Goal: Information Seeking & Learning: Learn about a topic

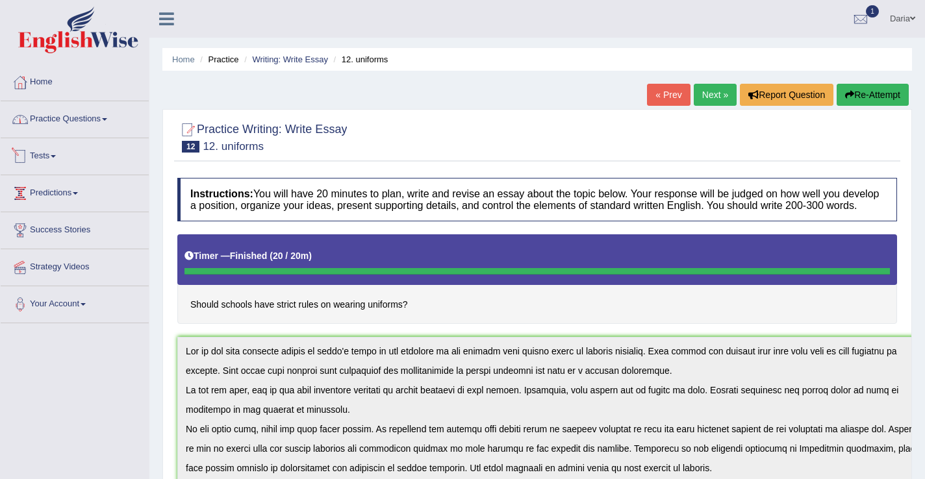
click at [64, 119] on link "Practice Questions" at bounding box center [75, 117] width 148 height 32
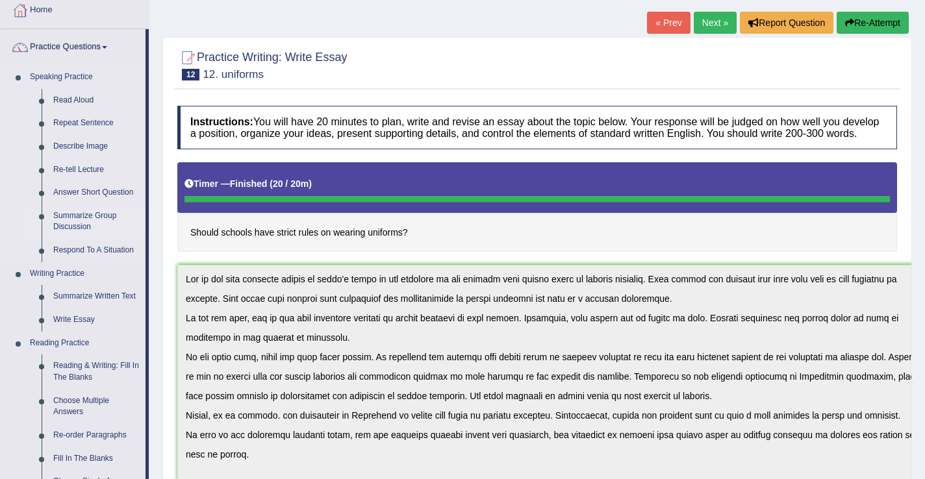
scroll to position [74, 0]
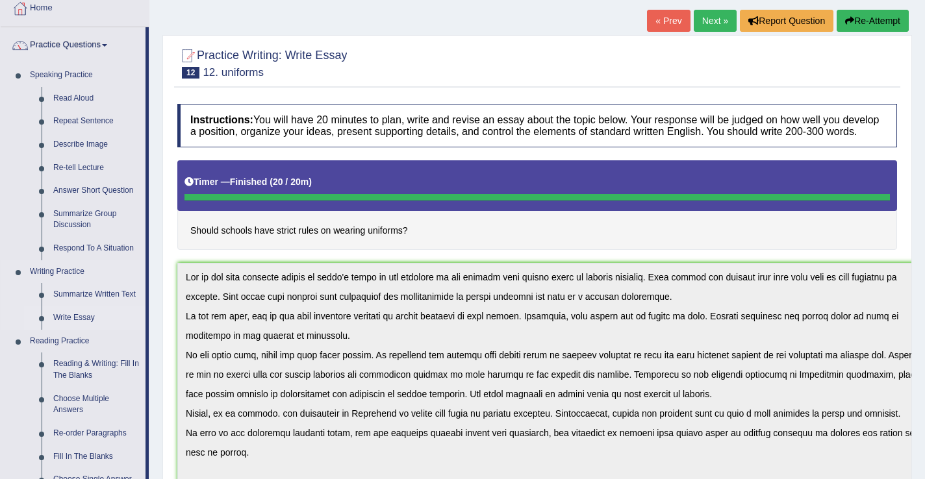
click at [86, 317] on link "Write Essay" at bounding box center [96, 318] width 98 height 23
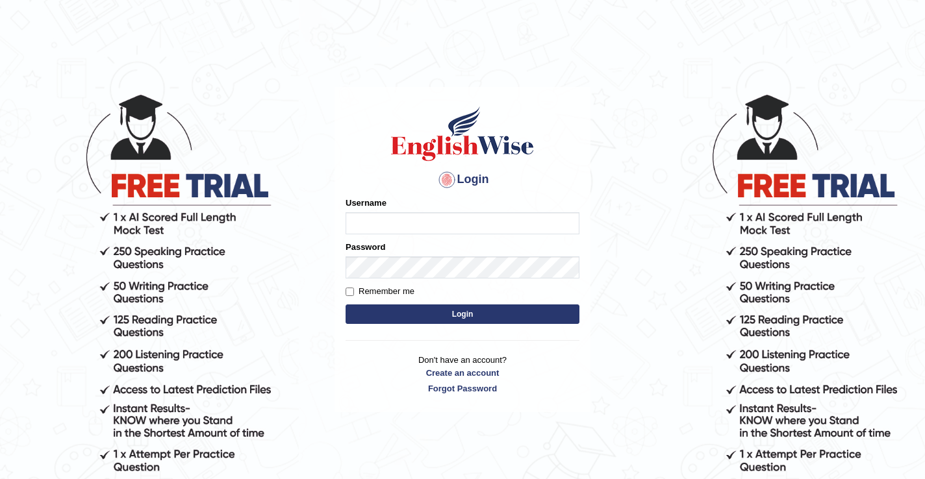
type input "DariaZ"
click at [408, 317] on button "Login" at bounding box center [463, 314] width 234 height 19
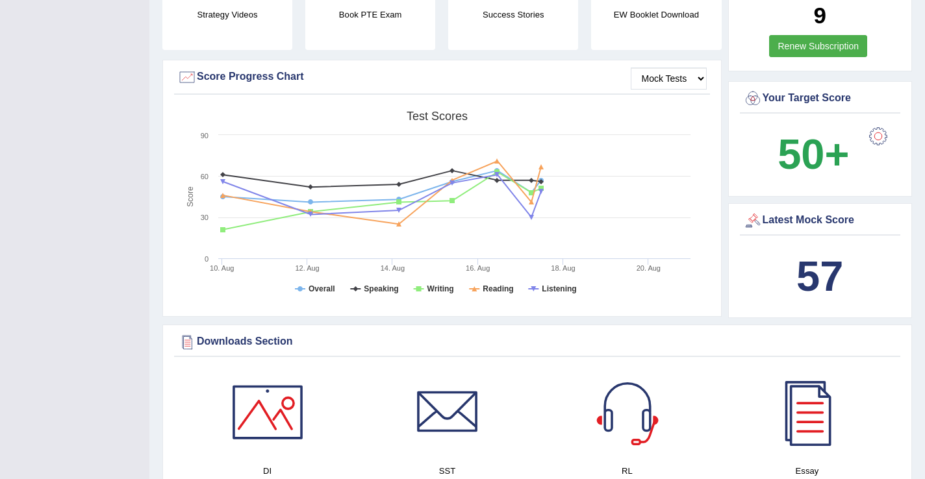
scroll to position [345, 0]
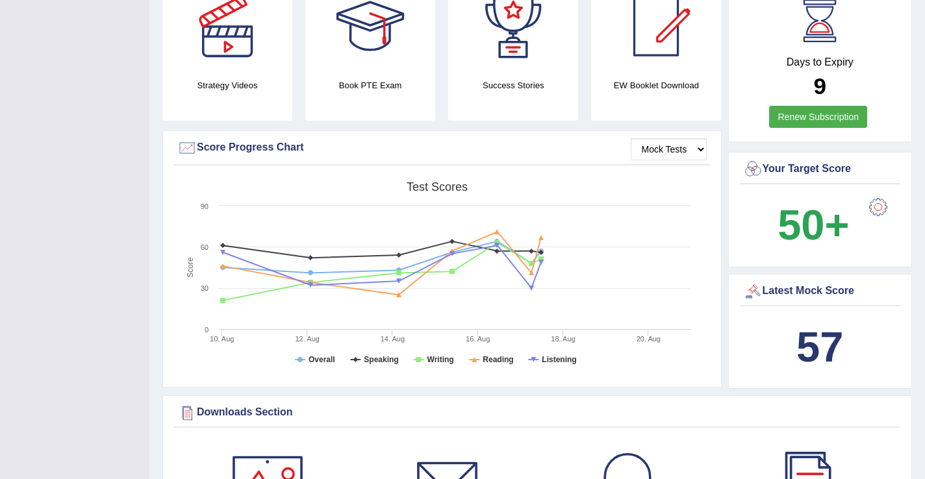
click at [806, 115] on link "Renew Subscription" at bounding box center [818, 117] width 98 height 22
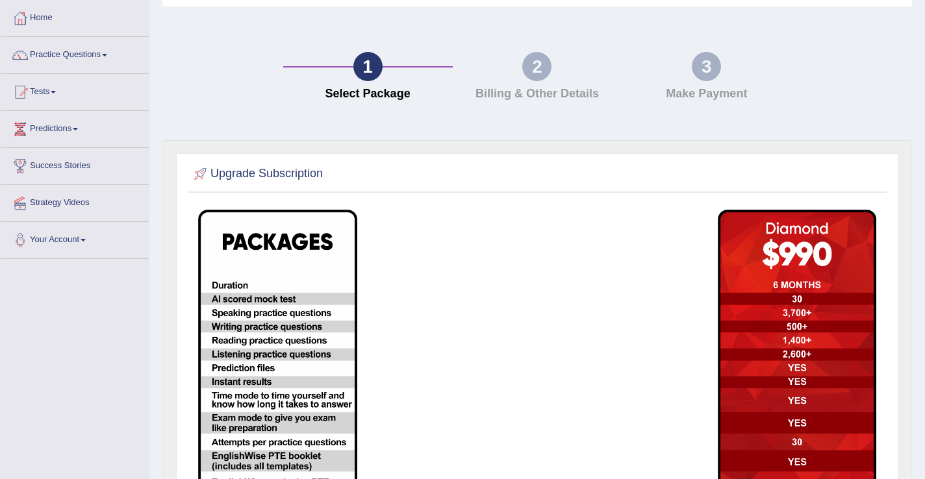
scroll to position [251, 0]
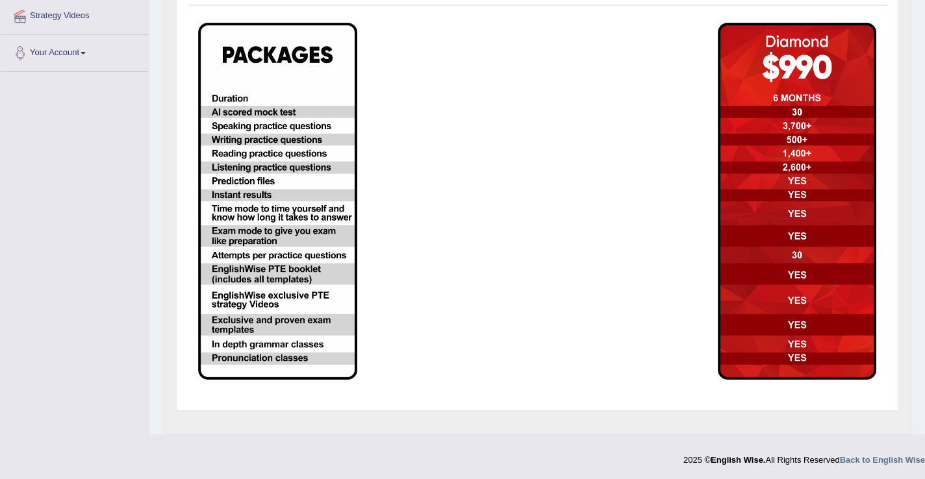
click at [854, 209] on img at bounding box center [797, 201] width 159 height 357
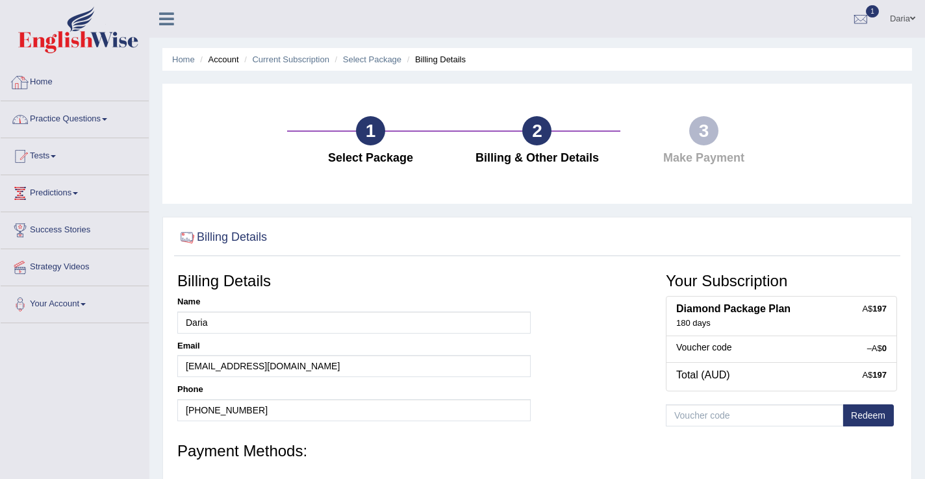
click at [60, 114] on link "Practice Questions" at bounding box center [75, 117] width 148 height 32
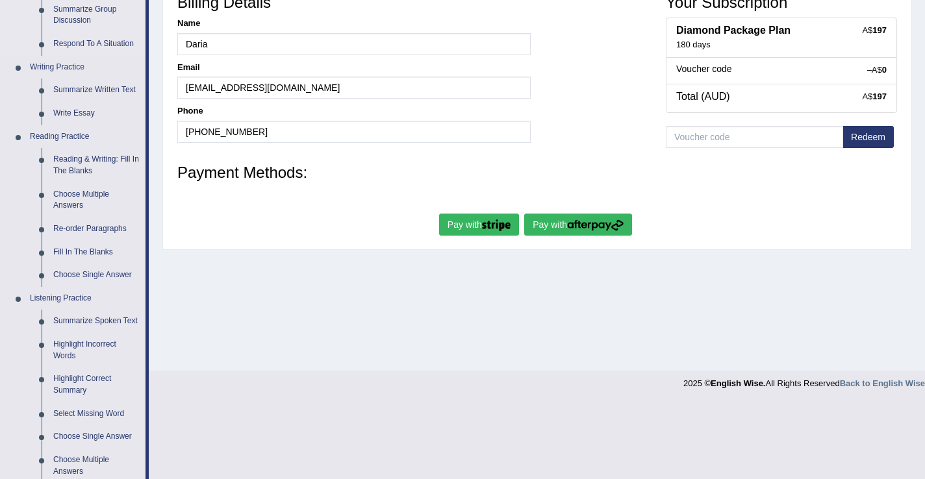
scroll to position [273, 0]
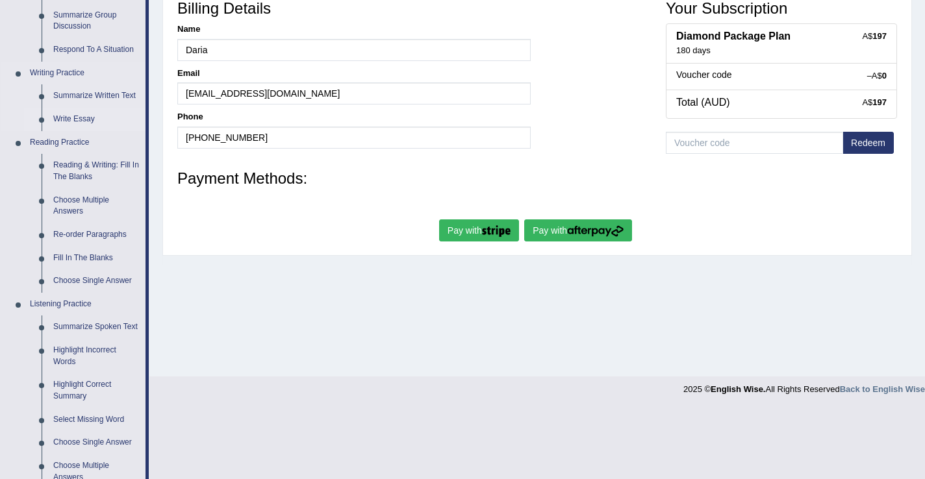
click at [77, 118] on link "Write Essay" at bounding box center [96, 119] width 98 height 23
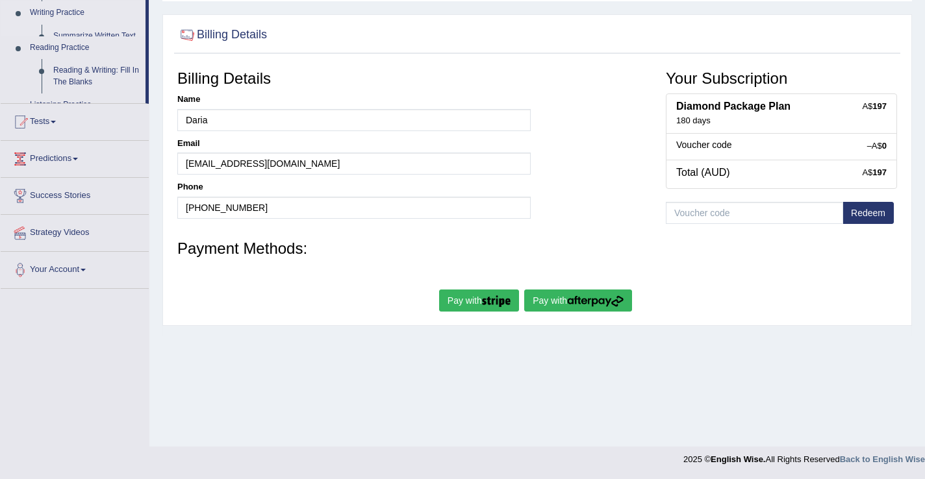
scroll to position [203, 0]
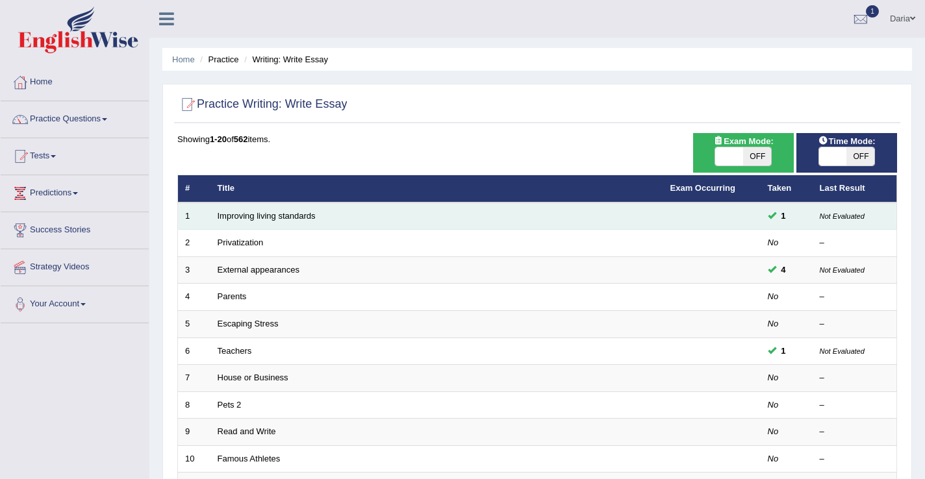
scroll to position [69, 0]
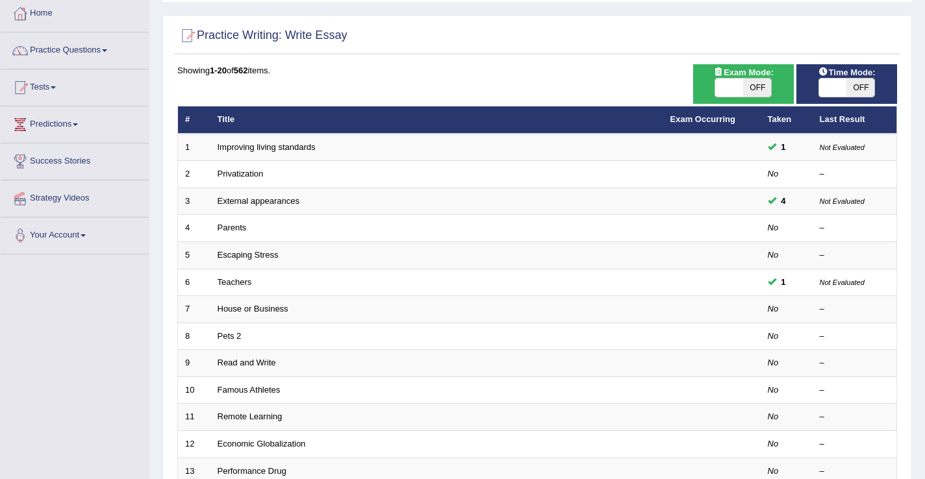
click at [723, 94] on span at bounding box center [729, 88] width 28 height 18
click at [732, 90] on span at bounding box center [729, 88] width 28 height 18
checkbox input "true"
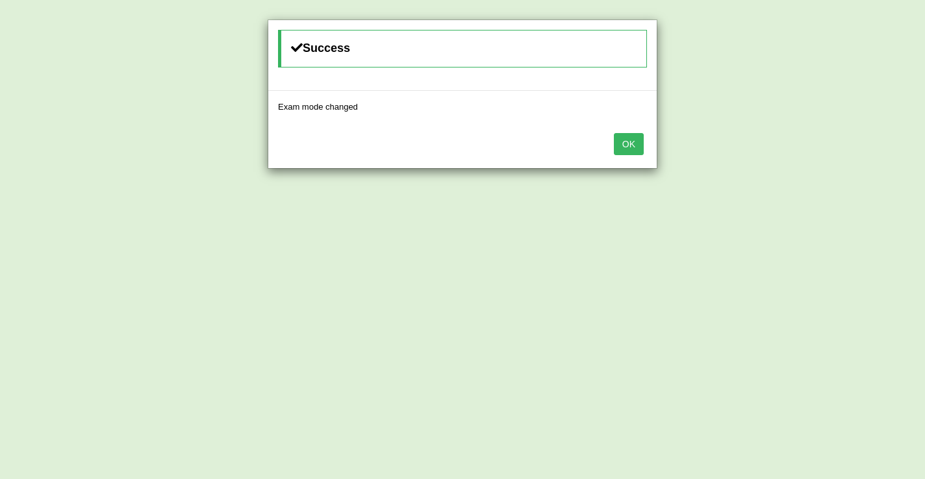
click at [633, 147] on button "OK" at bounding box center [629, 144] width 30 height 22
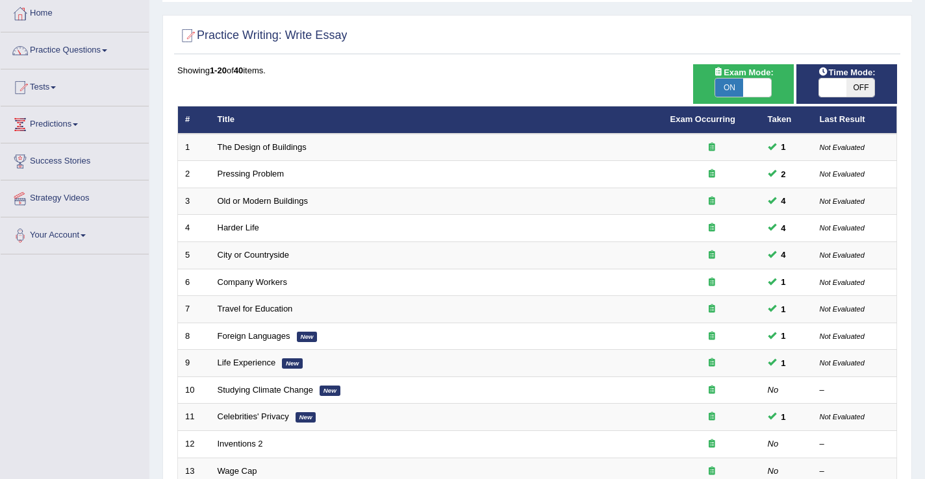
click at [830, 87] on span at bounding box center [833, 88] width 28 height 18
click at [829, 93] on span at bounding box center [833, 88] width 28 height 18
checkbox input "true"
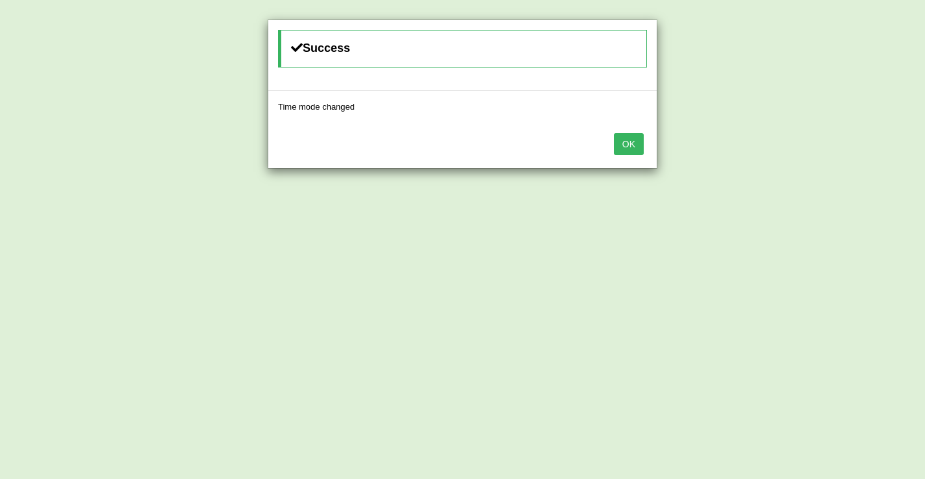
click at [628, 140] on button "OK" at bounding box center [629, 144] width 30 height 22
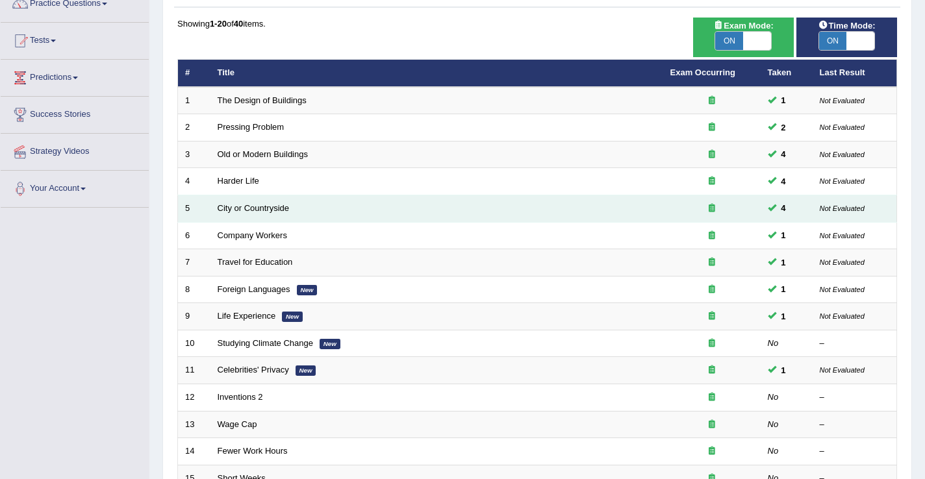
scroll to position [85, 0]
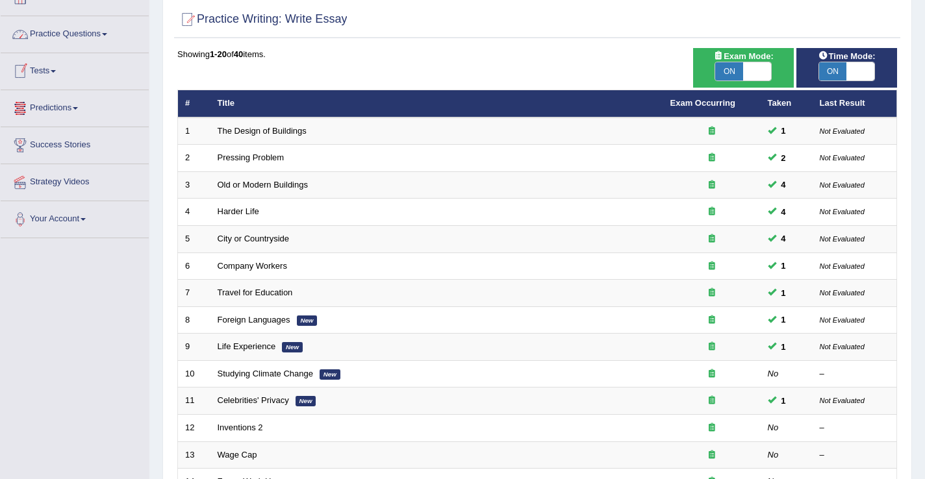
click at [87, 44] on link "Practice Questions" at bounding box center [75, 32] width 148 height 32
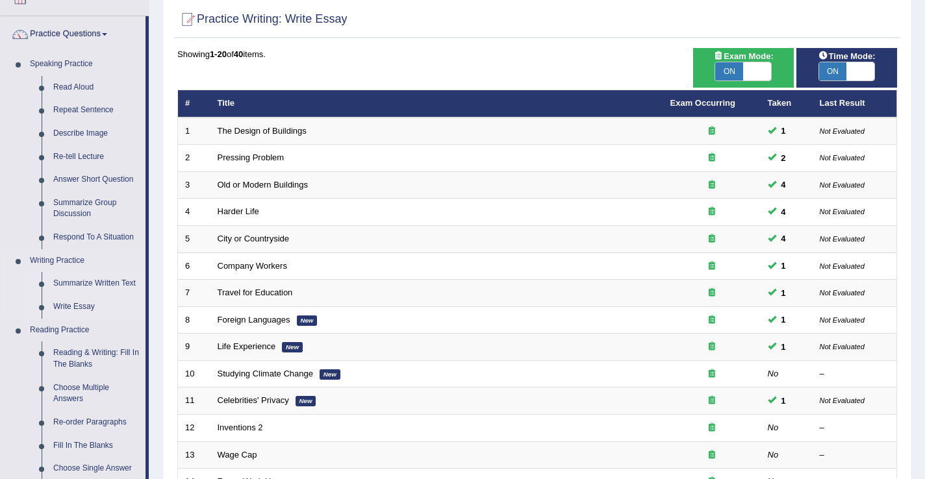
click at [81, 287] on link "Summarize Written Text" at bounding box center [96, 283] width 98 height 23
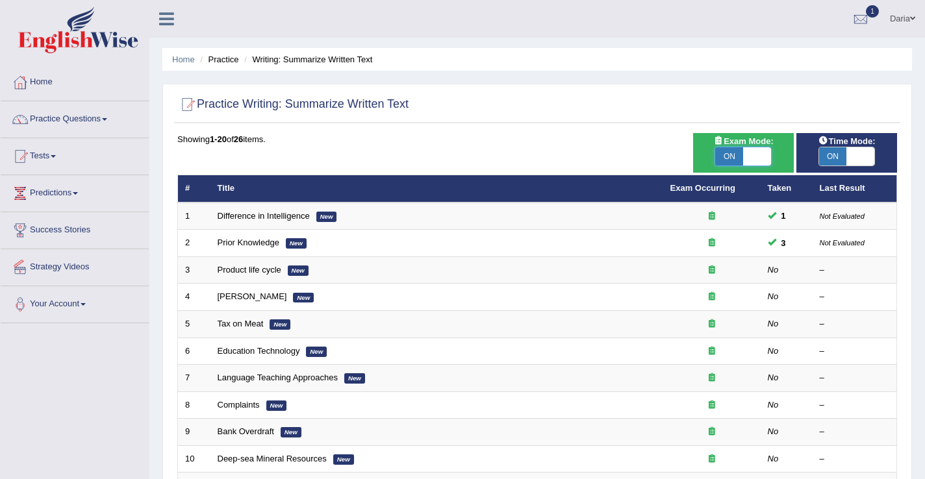
click at [754, 157] on span at bounding box center [757, 156] width 28 height 18
checkbox input "false"
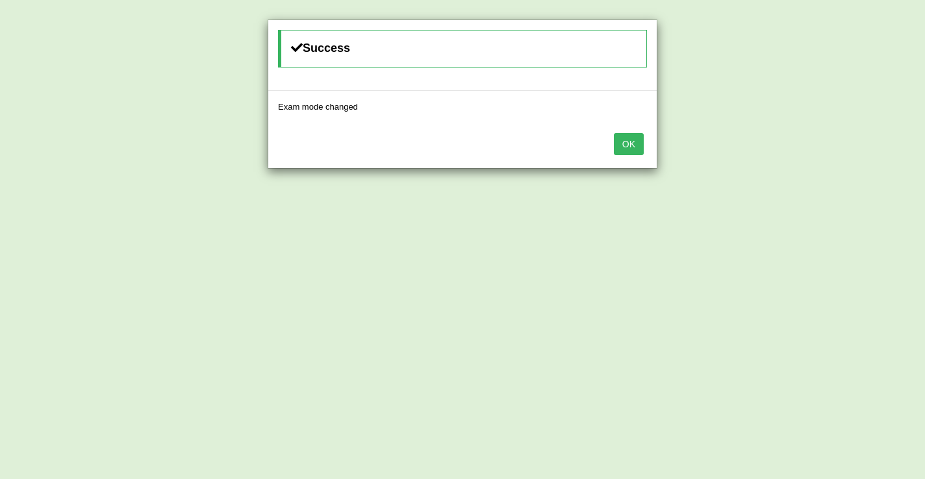
click at [634, 145] on button "OK" at bounding box center [629, 144] width 30 height 22
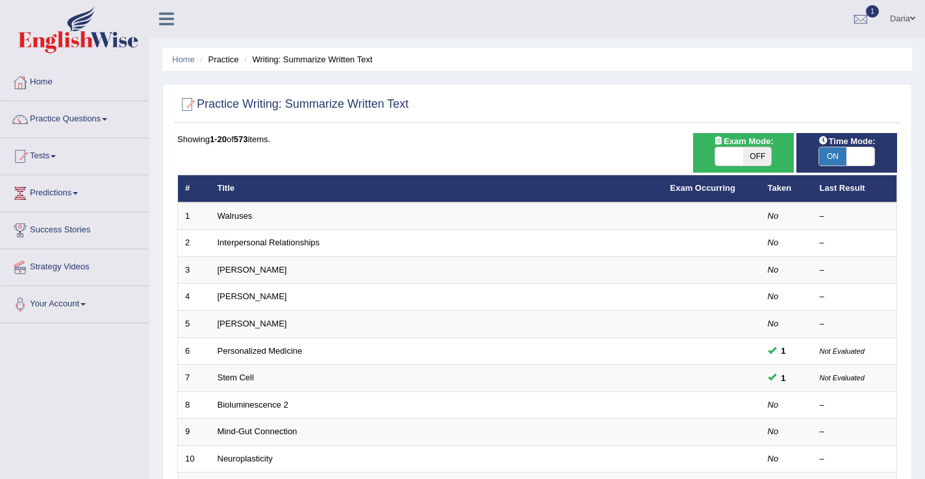
click at [854, 157] on span at bounding box center [861, 156] width 28 height 18
checkbox input "false"
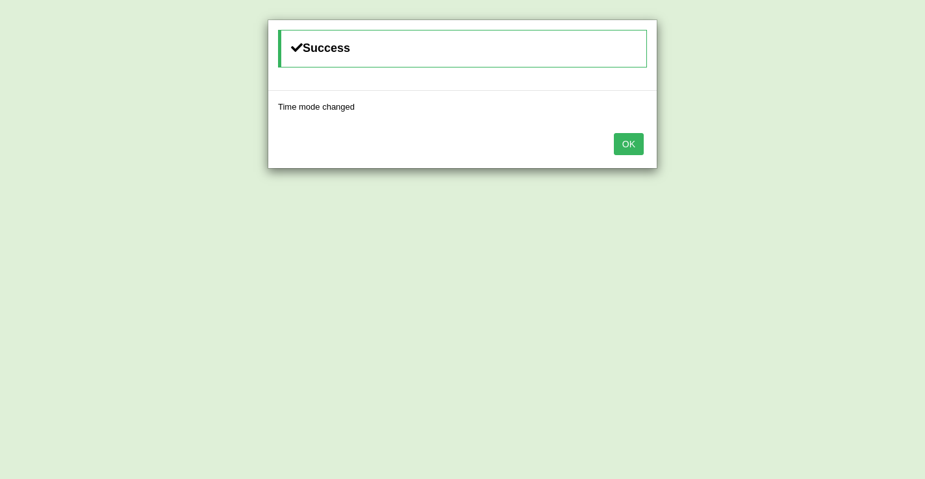
click at [624, 142] on button "OK" at bounding box center [629, 144] width 30 height 22
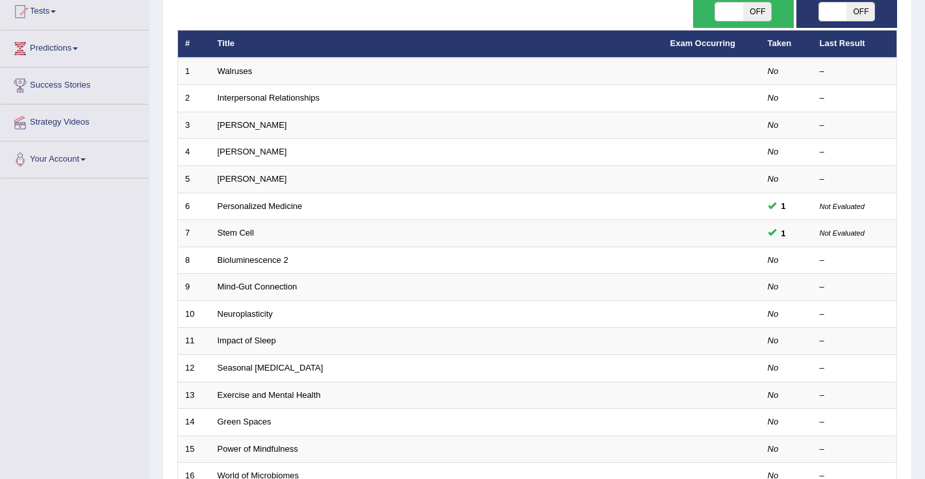
scroll to position [154, 0]
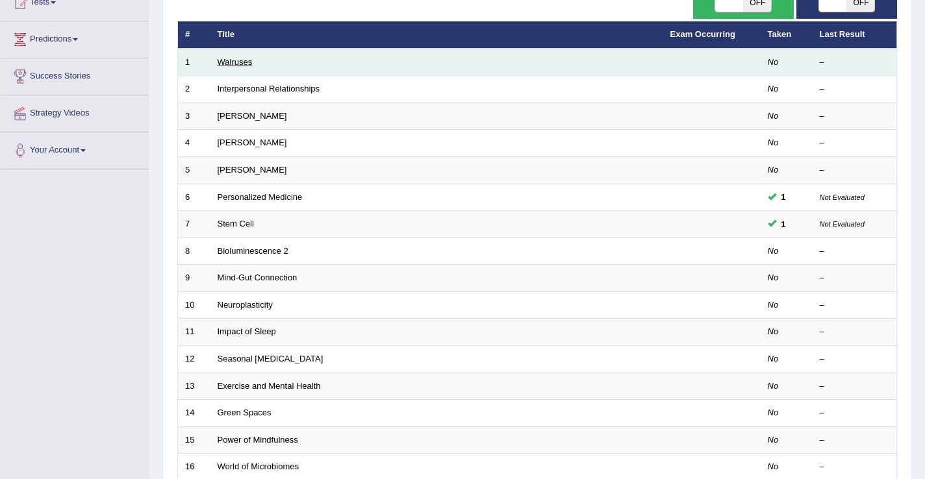
click at [232, 66] on link "Walruses" at bounding box center [235, 62] width 35 height 10
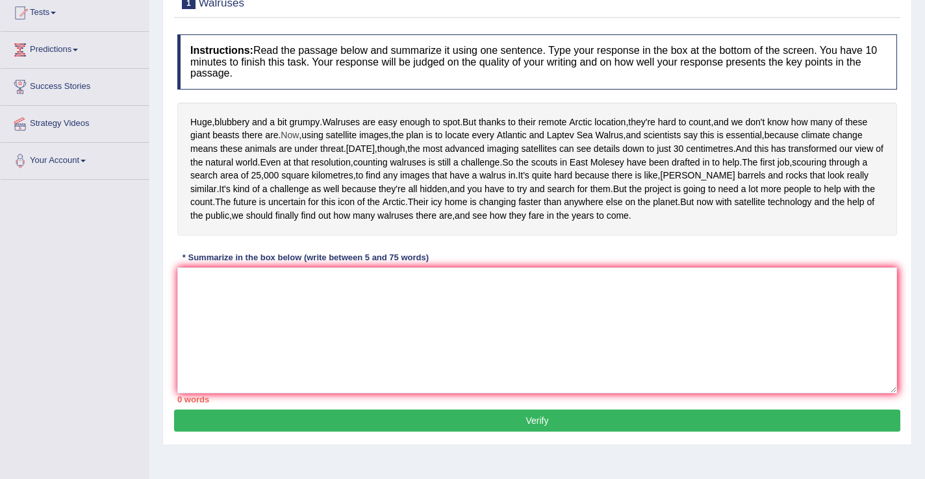
scroll to position [220, 0]
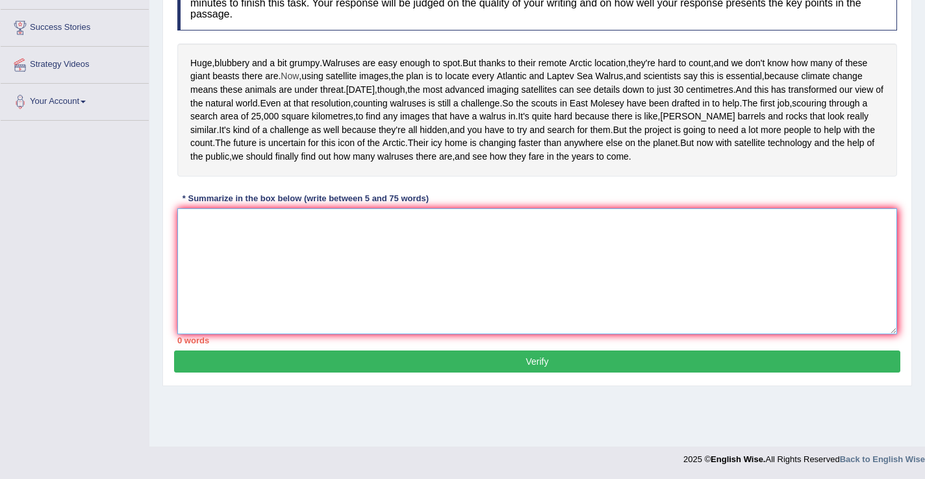
click at [321, 281] on textarea at bounding box center [537, 272] width 720 height 126
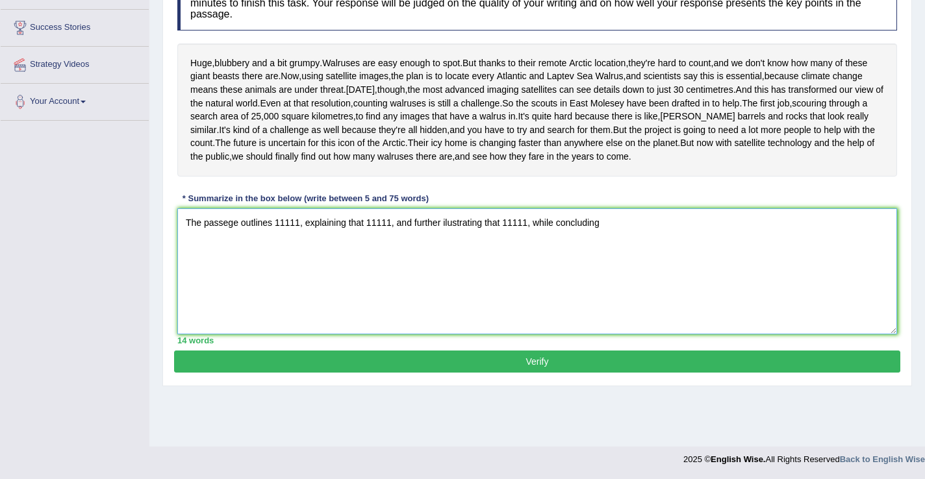
drag, startPoint x: 503, startPoint y: 275, endPoint x: 486, endPoint y: 275, distance: 16.9
click at [486, 275] on textarea "The passege outlines 11111, explaining that 11111, and further ilustrating that…" at bounding box center [537, 272] width 720 height 126
click at [622, 274] on textarea "The passege outlines 11111, explaining that 11111, and further ilustrating abou…" at bounding box center [537, 272] width 720 height 126
click at [229, 279] on textarea "The passege outlines 11111, explaining that 11111, and further ilustrating abou…" at bounding box center [537, 272] width 720 height 126
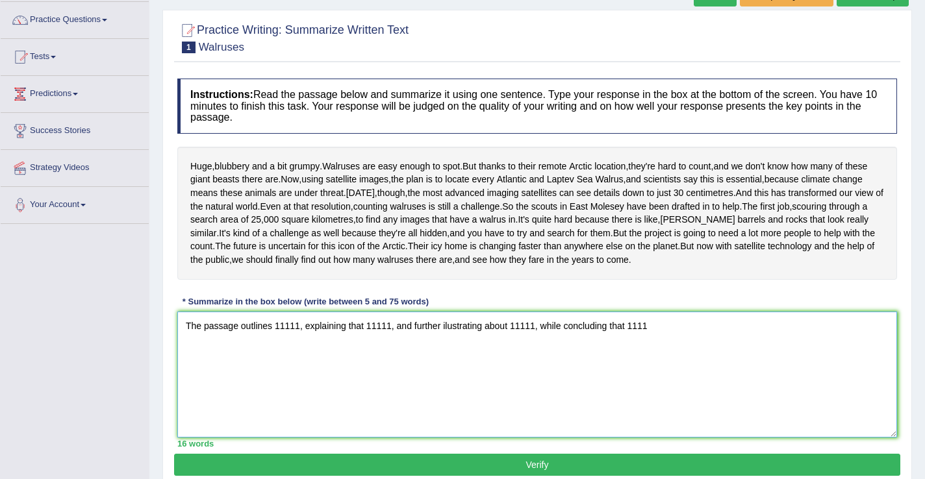
scroll to position [30, 0]
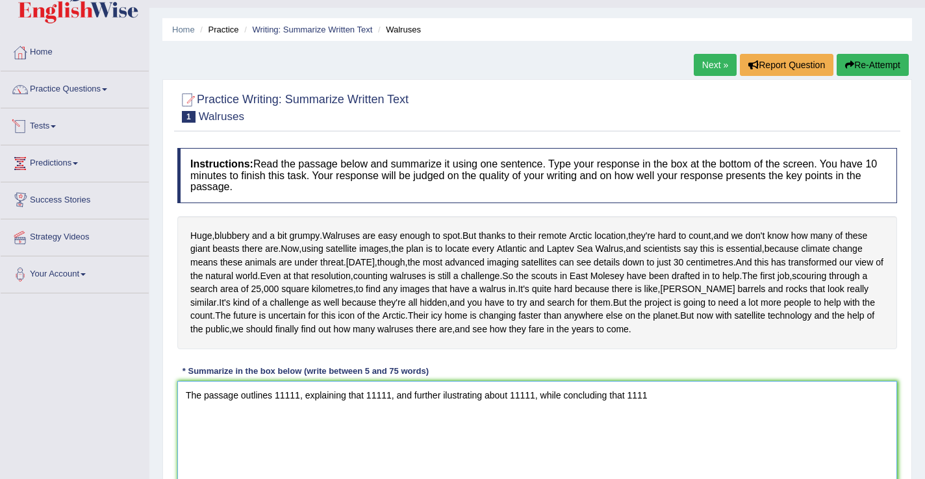
type textarea "The passage outlines 11111, explaining that 11111, and further ilustrating abou…"
click at [55, 125] on link "Tests" at bounding box center [75, 124] width 148 height 32
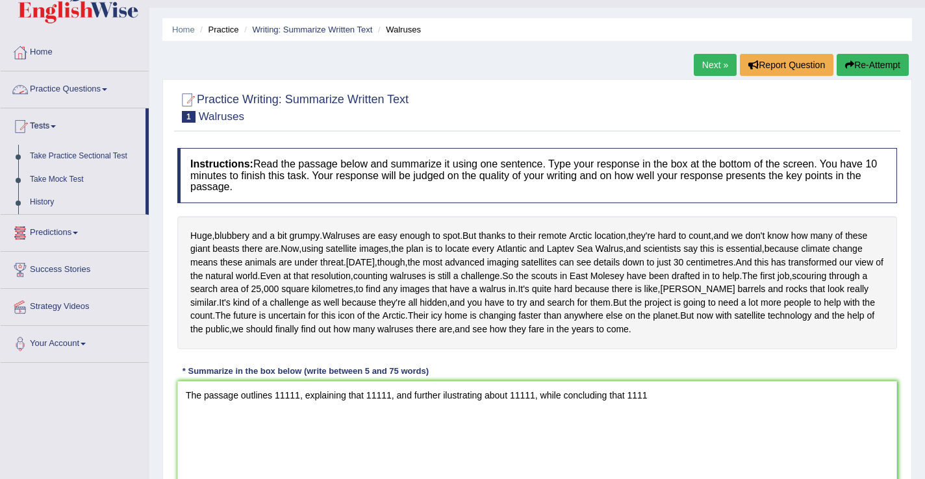
click at [47, 126] on link "Tests" at bounding box center [73, 124] width 145 height 32
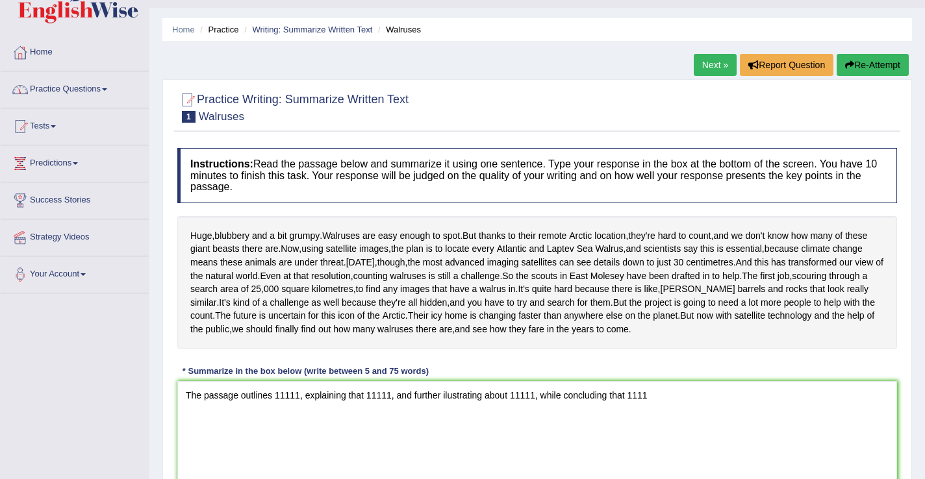
click at [47, 126] on link "Tests" at bounding box center [75, 124] width 148 height 32
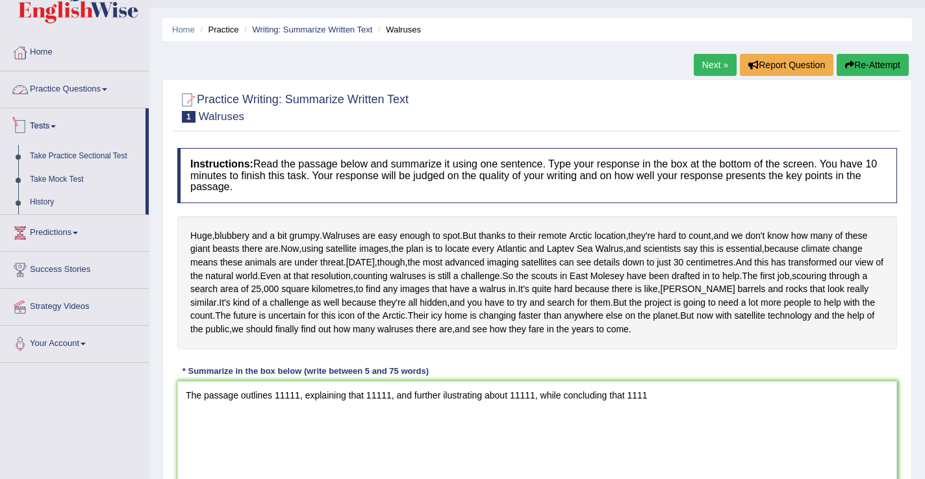
click at [47, 97] on link "Practice Questions" at bounding box center [75, 87] width 148 height 32
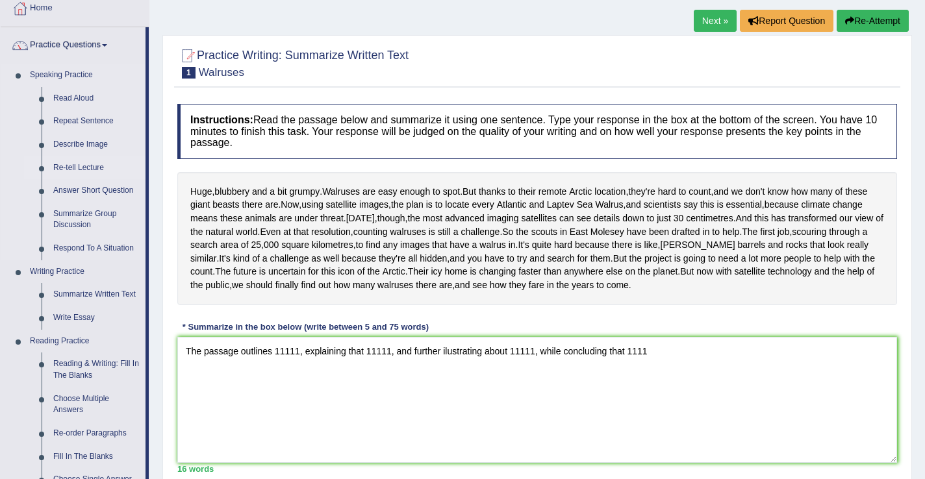
scroll to position [76, 0]
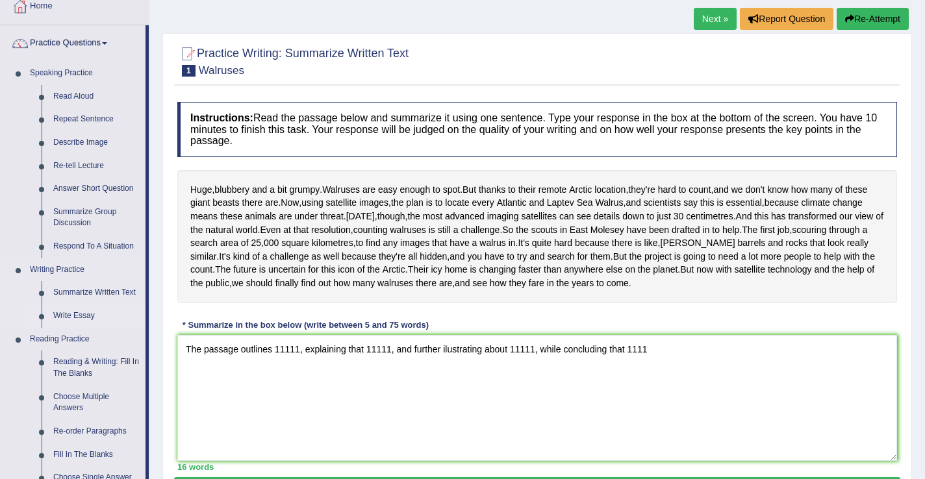
click at [78, 322] on link "Write Essay" at bounding box center [96, 316] width 98 height 23
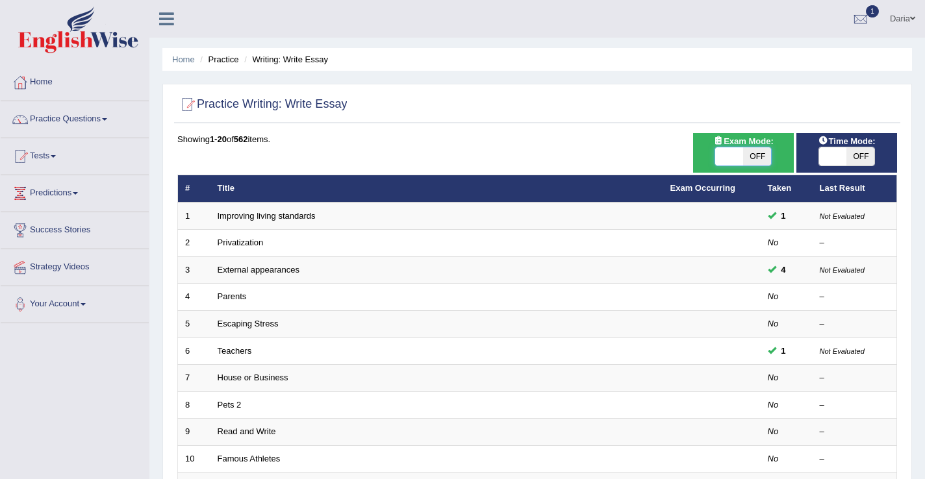
click at [743, 148] on span at bounding box center [729, 156] width 28 height 18
checkbox input "true"
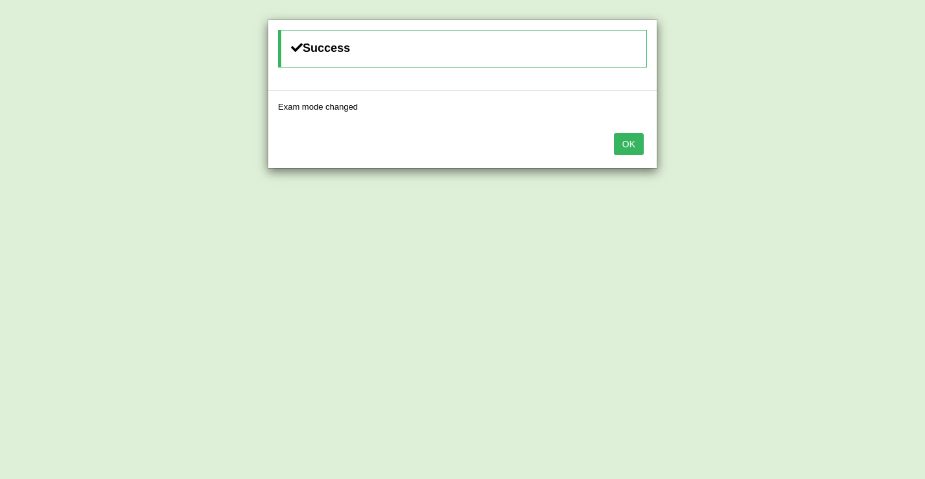
click at [641, 136] on button "OK" at bounding box center [629, 144] width 30 height 22
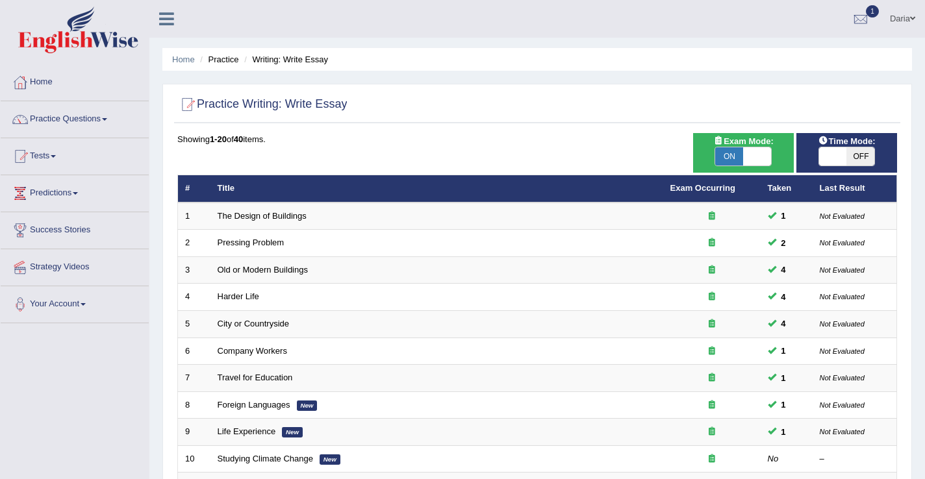
click at [826, 155] on span at bounding box center [833, 156] width 28 height 18
click at [838, 166] on div "ON OFF" at bounding box center [847, 156] width 57 height 19
click at [831, 160] on span at bounding box center [833, 156] width 28 height 18
checkbox input "true"
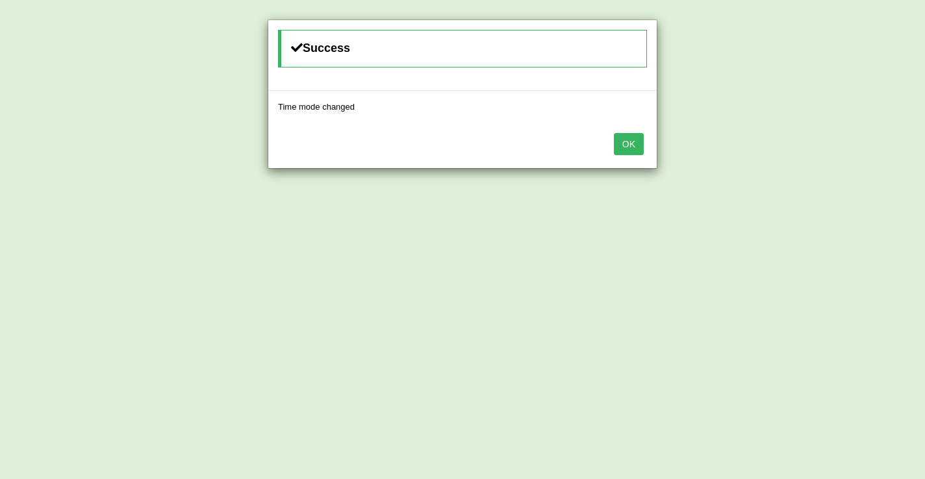
click at [633, 137] on button "OK" at bounding box center [629, 144] width 30 height 22
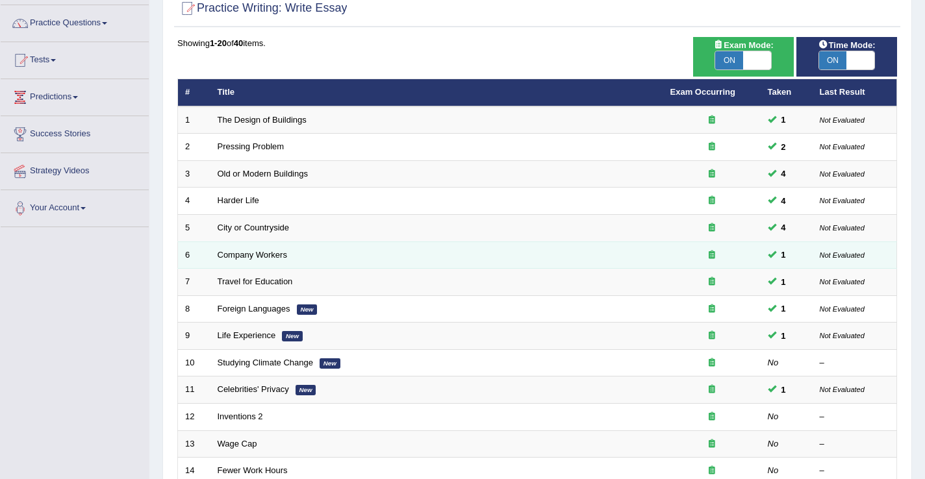
scroll to position [102, 0]
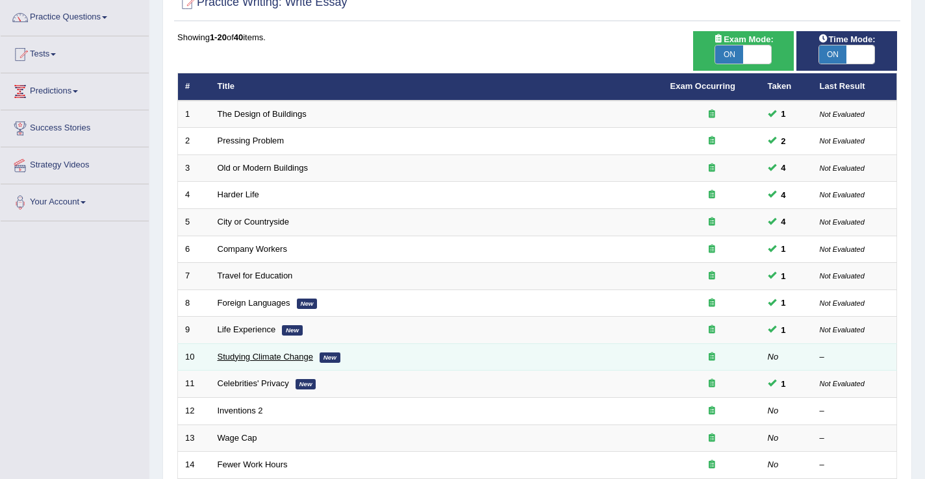
click at [257, 361] on link "Studying Climate Change" at bounding box center [266, 357] width 96 height 10
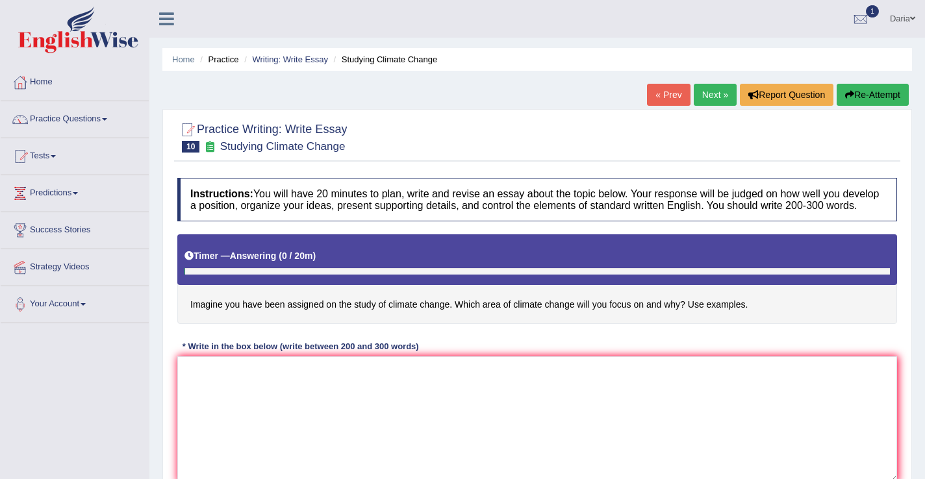
click at [705, 90] on link "Next »" at bounding box center [715, 95] width 43 height 22
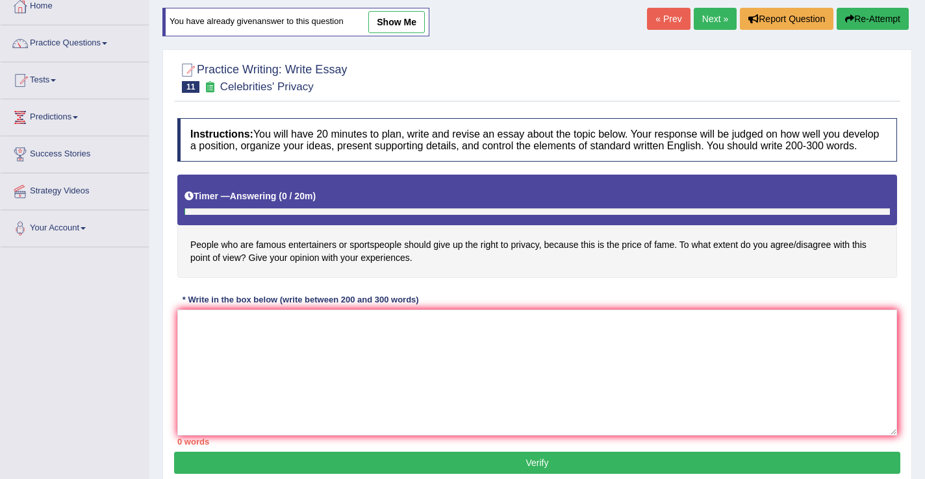
scroll to position [203, 0]
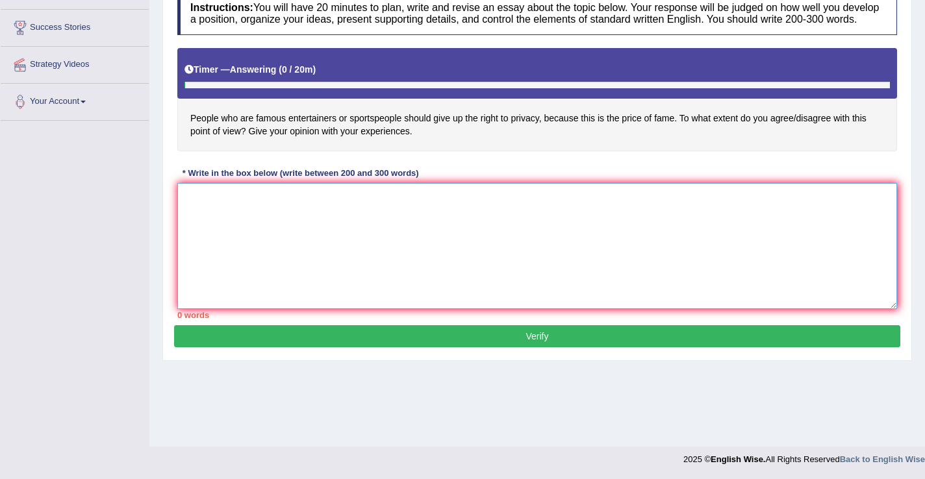
click at [269, 218] on textarea at bounding box center [537, 246] width 720 height 126
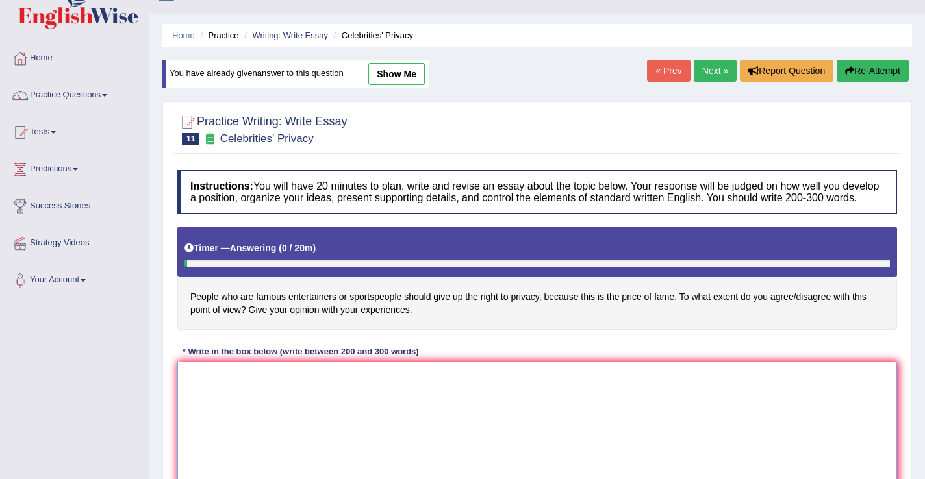
scroll to position [0, 0]
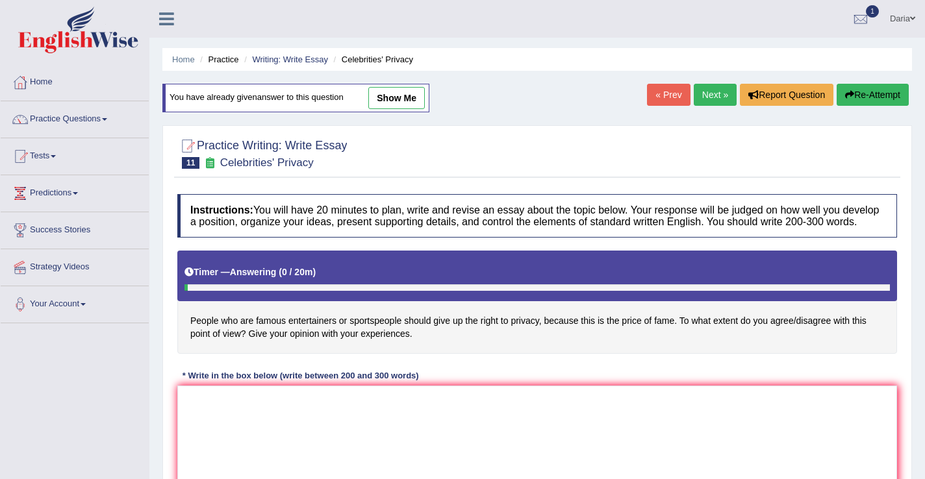
click at [706, 101] on link "Next »" at bounding box center [715, 95] width 43 height 22
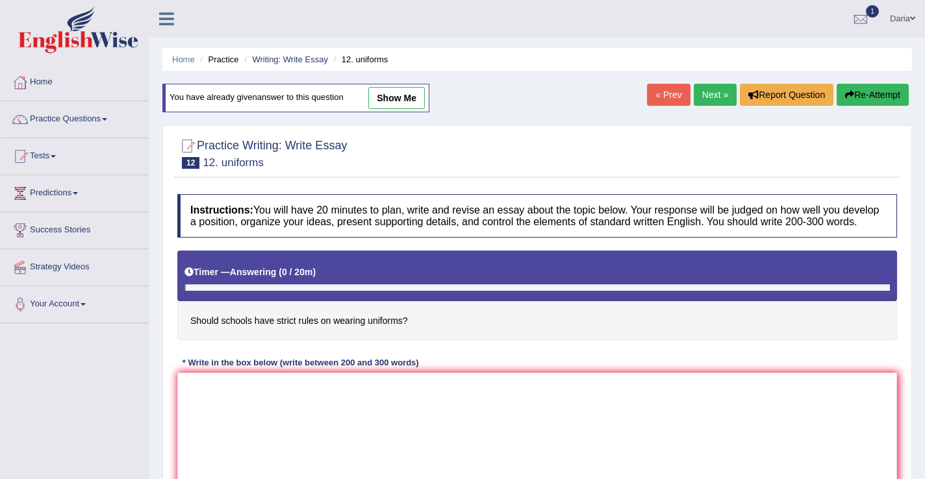
click at [716, 88] on link "Next »" at bounding box center [715, 95] width 43 height 22
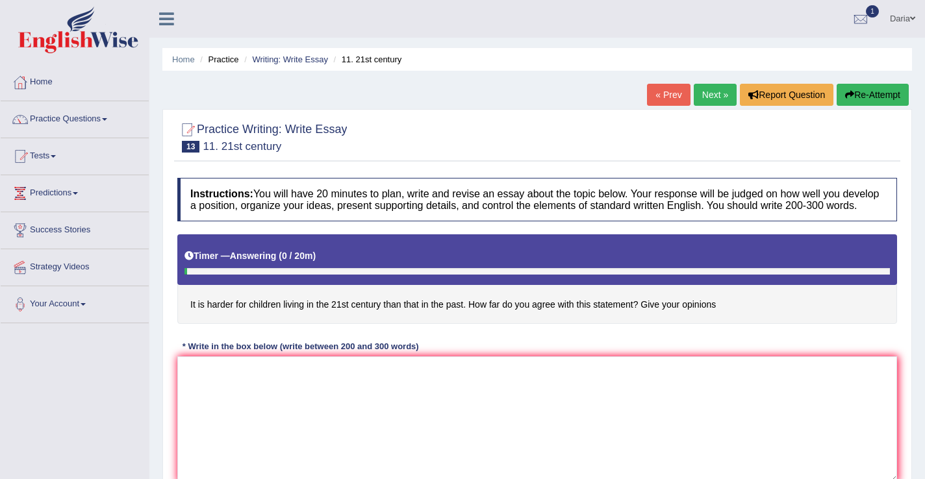
click at [710, 98] on link "Next »" at bounding box center [715, 95] width 43 height 22
click at [261, 385] on textarea at bounding box center [537, 420] width 720 height 126
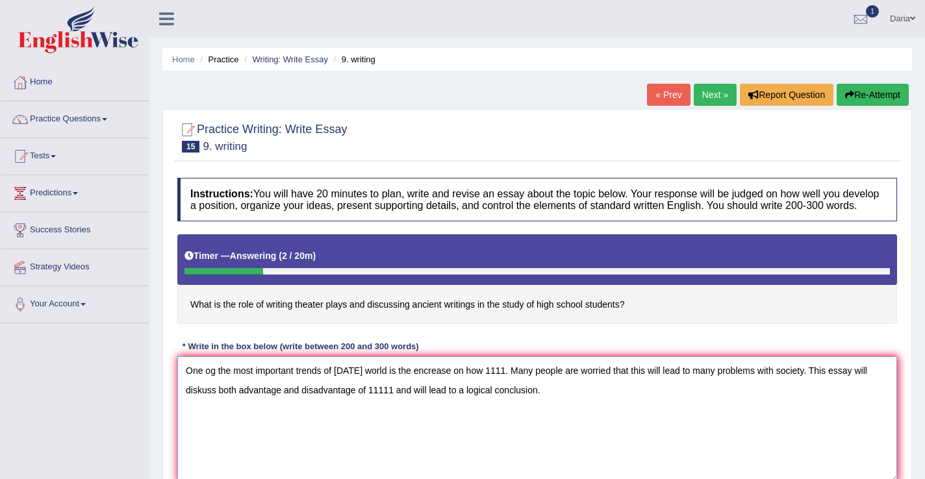
drag, startPoint x: 186, startPoint y: 382, endPoint x: 294, endPoint y: 376, distance: 107.4
click at [294, 376] on textarea "One og the most important trends of [DATE] world is the encrease on how 1111. M…" at bounding box center [537, 420] width 720 height 126
click at [244, 387] on textarea "One og the most important trends of [DATE] world is the encrease on how 1111. M…" at bounding box center [537, 420] width 720 height 126
click at [214, 384] on textarea "One og the most important trends of [DATE] world is the encrease on how 1111. M…" at bounding box center [537, 420] width 720 height 126
click at [563, 396] on textarea "One of the most important trends of [DATE] world is the encrease on how 1111. M…" at bounding box center [537, 420] width 720 height 126
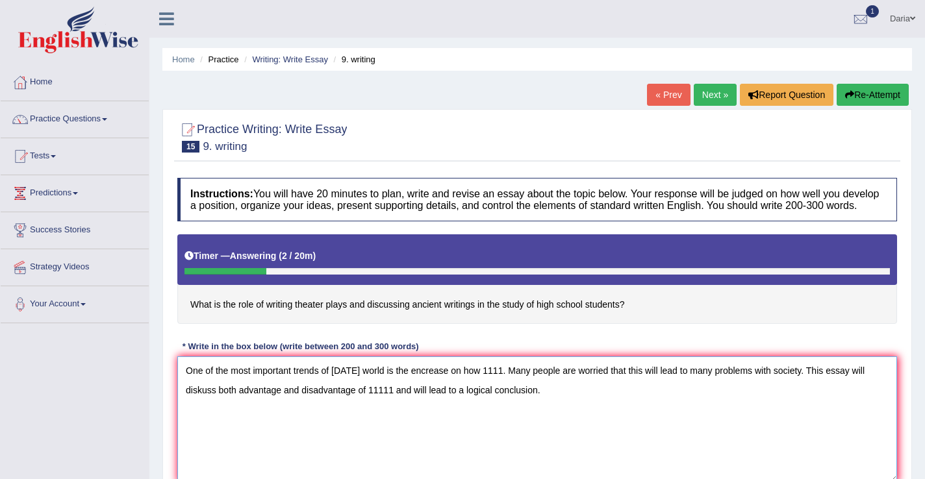
paste textarea "One og the most importan"
click at [216, 423] on textarea "One of the most important trends of [DATE] world is the encrease on how 1111. M…" at bounding box center [537, 420] width 720 height 126
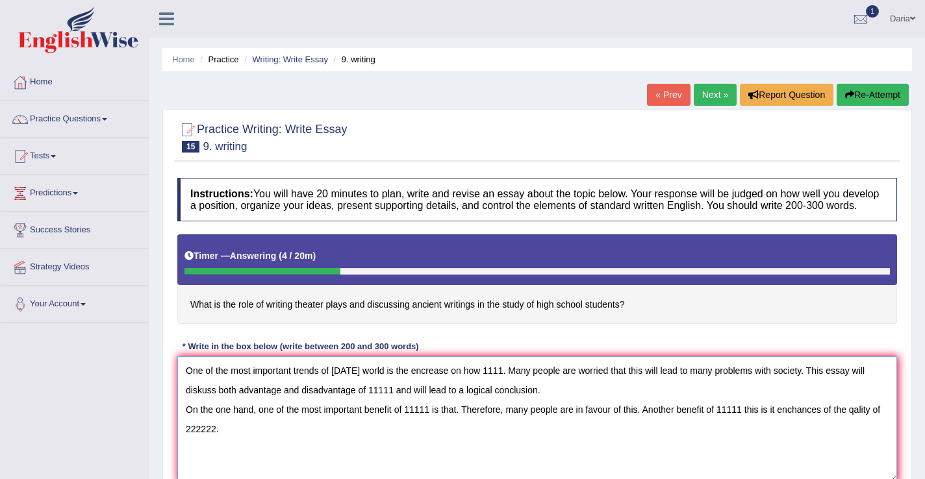
click at [460, 423] on textarea "One of the most important trends of [DATE] world is the encrease on how 1111. M…" at bounding box center [537, 420] width 720 height 126
click at [263, 441] on textarea "One of the most important trends of [DATE] world is the encrease on how 1111. M…" at bounding box center [537, 420] width 720 height 126
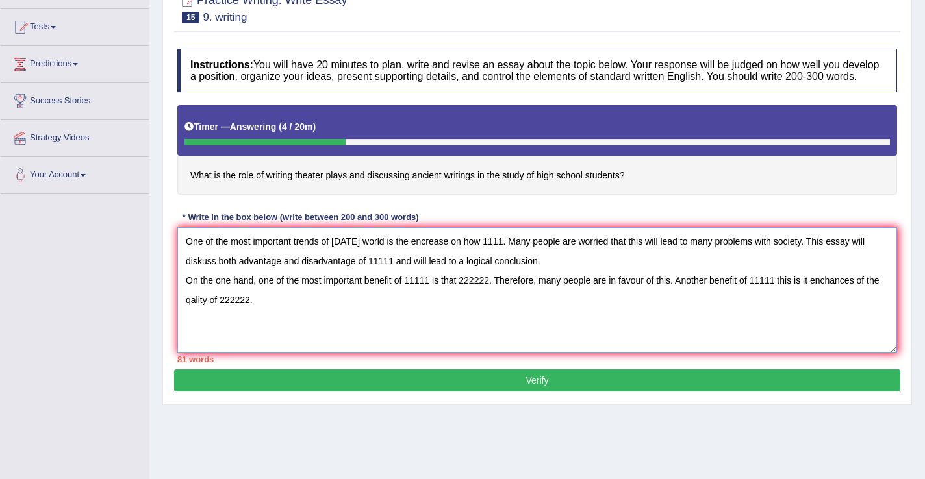
scroll to position [132, 0]
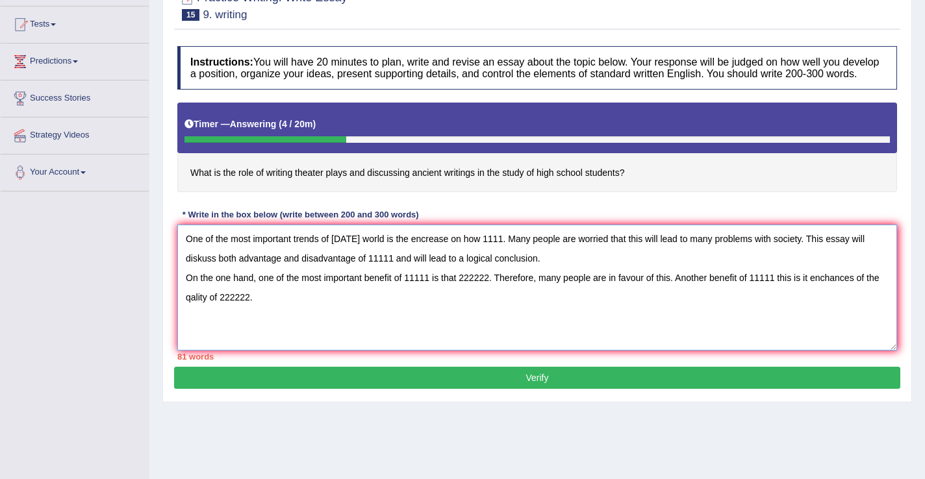
click at [265, 337] on textarea "One of the most important trends of [DATE] world is the encrease on how 1111. M…" at bounding box center [537, 288] width 720 height 126
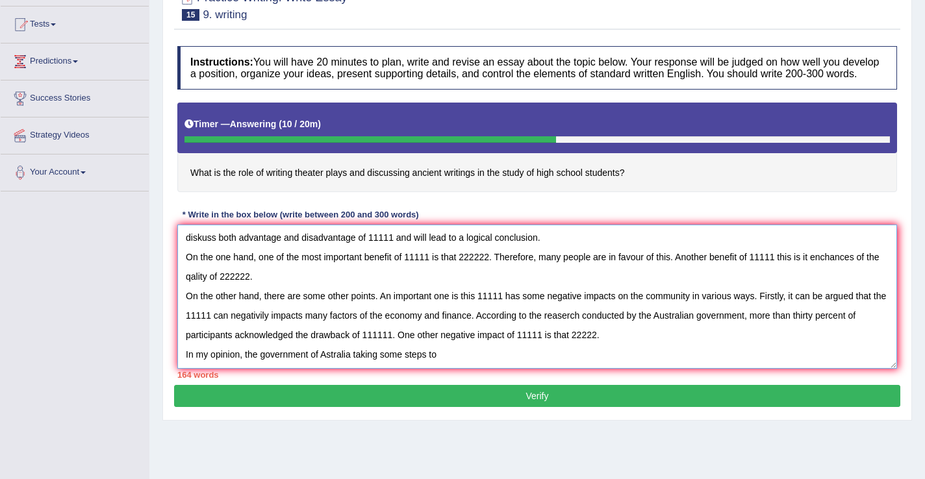
scroll to position [0, 0]
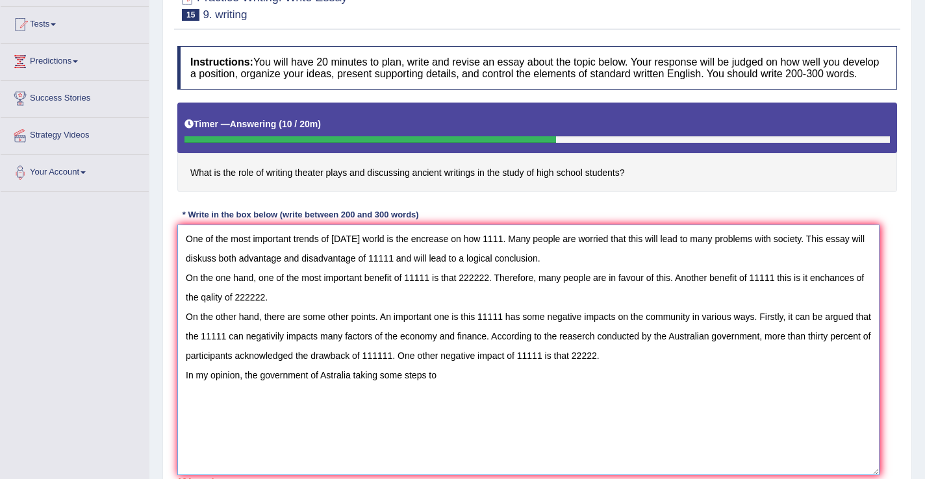
drag, startPoint x: 895, startPoint y: 357, endPoint x: 878, endPoint y: 480, distance: 124.0
click at [878, 348] on html "Toggle navigation Home Practice Questions Speaking Practice Read Aloud Repeat S…" at bounding box center [462, 107] width 925 height 479
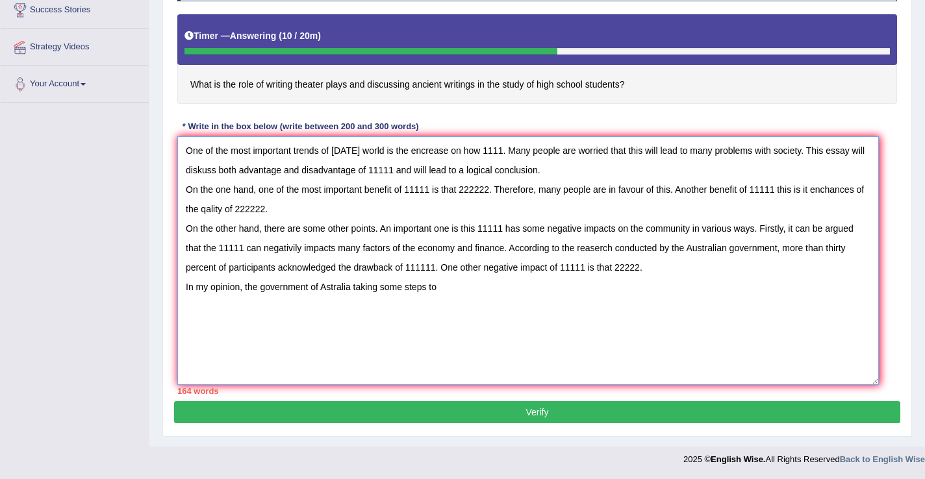
scroll to position [231, 0]
click at [329, 291] on textarea "One of the most important trends of [DATE] world is the encrease on how 1111. M…" at bounding box center [528, 260] width 702 height 249
click at [561, 290] on textarea "One of the most important trends of [DATE] world is the encrease on how 1111. M…" at bounding box center [528, 260] width 702 height 249
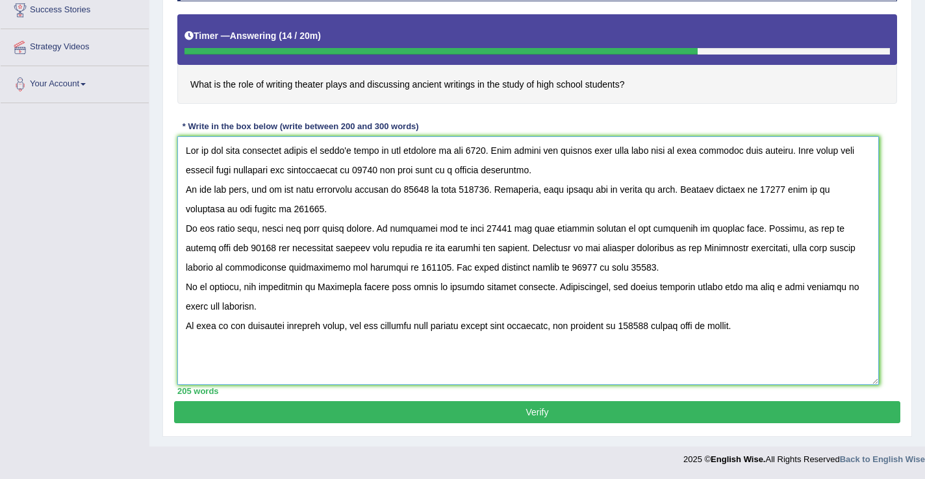
click at [321, 331] on textarea at bounding box center [528, 260] width 702 height 249
click at [678, 326] on textarea at bounding box center [528, 260] width 702 height 249
click at [765, 327] on textarea at bounding box center [528, 260] width 702 height 249
click at [183, 285] on textarea at bounding box center [528, 260] width 702 height 249
click at [388, 287] on textarea at bounding box center [528, 260] width 702 height 249
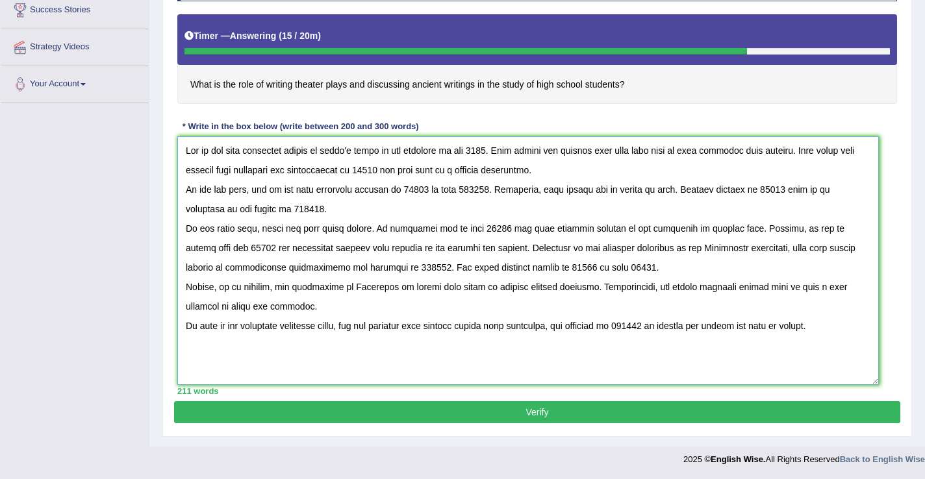
click at [520, 288] on textarea at bounding box center [528, 260] width 702 height 249
click at [477, 230] on textarea at bounding box center [528, 260] width 702 height 249
click at [337, 249] on textarea at bounding box center [528, 260] width 702 height 249
drag, startPoint x: 388, startPoint y: 248, endPoint x: 361, endPoint y: 248, distance: 26.6
click at [361, 248] on textarea at bounding box center [528, 260] width 702 height 249
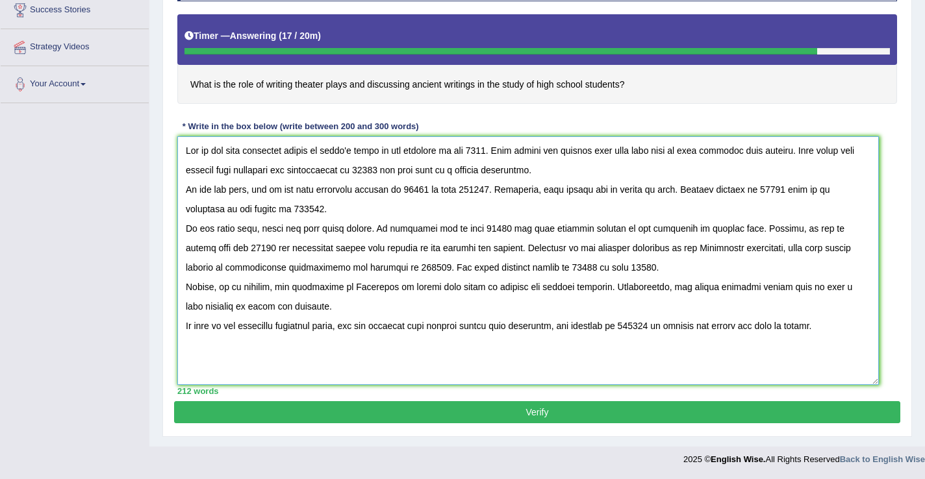
drag, startPoint x: 489, startPoint y: 149, endPoint x: 508, endPoint y: 149, distance: 18.8
click at [508, 149] on textarea at bounding box center [528, 260] width 702 height 249
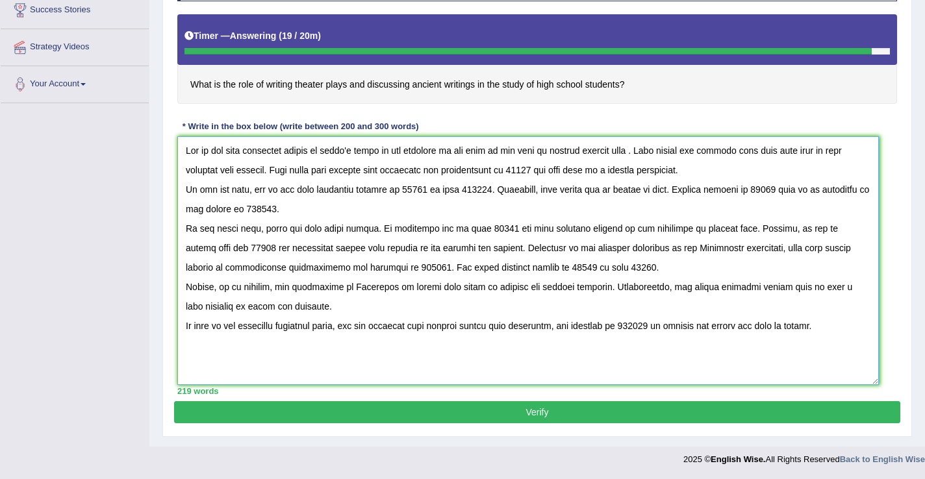
drag, startPoint x: 489, startPoint y: 153, endPoint x: 640, endPoint y: 153, distance: 150.7
click at [640, 153] on textarea at bounding box center [528, 260] width 702 height 249
drag, startPoint x: 550, startPoint y: 172, endPoint x: 526, endPoint y: 171, distance: 24.0
click at [526, 171] on textarea at bounding box center [528, 260] width 702 height 249
paste textarea "what is the role of writing theater play"
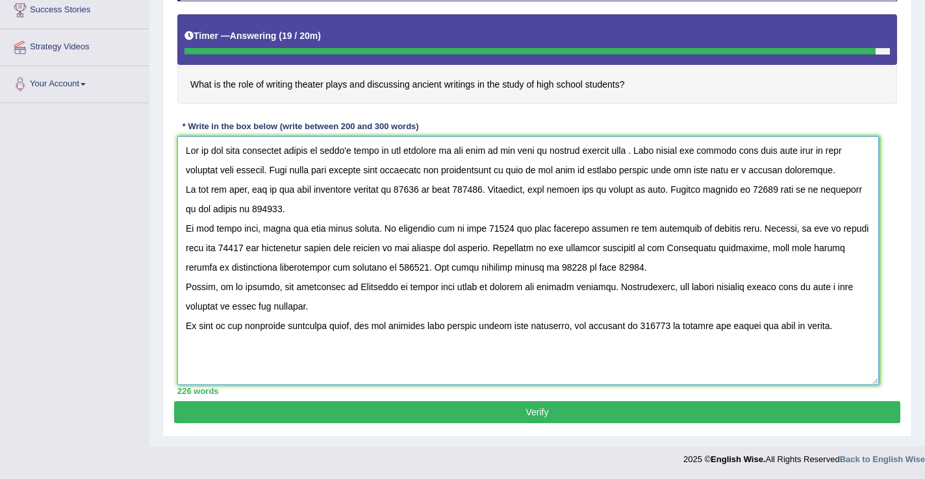
drag, startPoint x: 507, startPoint y: 231, endPoint x: 484, endPoint y: 229, distance: 22.8
click at [484, 229] on textarea at bounding box center [528, 260] width 702 height 249
paste textarea "what is the role of writing theater play"
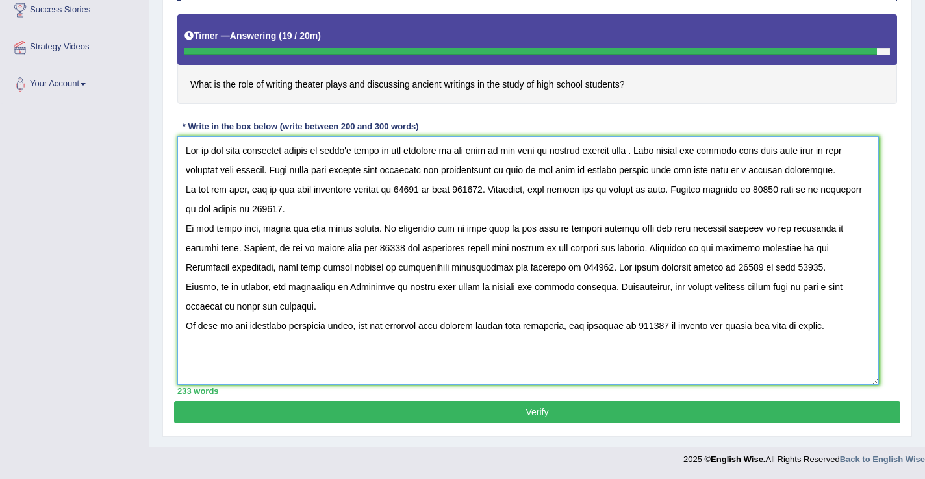
drag, startPoint x: 368, startPoint y: 248, endPoint x: 344, endPoint y: 248, distance: 23.4
click at [344, 248] on textarea at bounding box center [528, 260] width 702 height 249
paste textarea "what is the role of writing theater play"
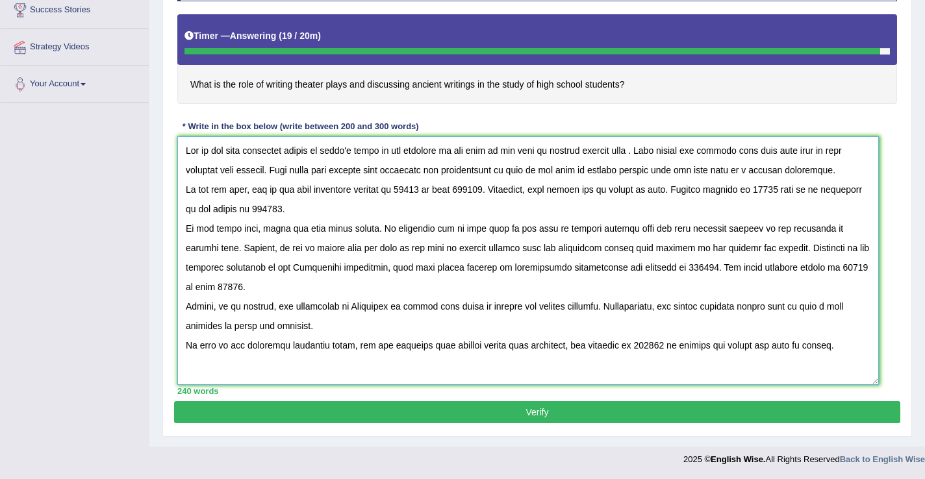
drag, startPoint x: 676, startPoint y: 267, endPoint x: 648, endPoint y: 266, distance: 27.9
click at [648, 266] on textarea at bounding box center [528, 260] width 702 height 249
paste textarea "what is the role of writing theater play"
drag, startPoint x: 779, startPoint y: 191, endPoint x: 757, endPoint y: 190, distance: 22.1
click at [757, 190] on textarea at bounding box center [528, 260] width 702 height 249
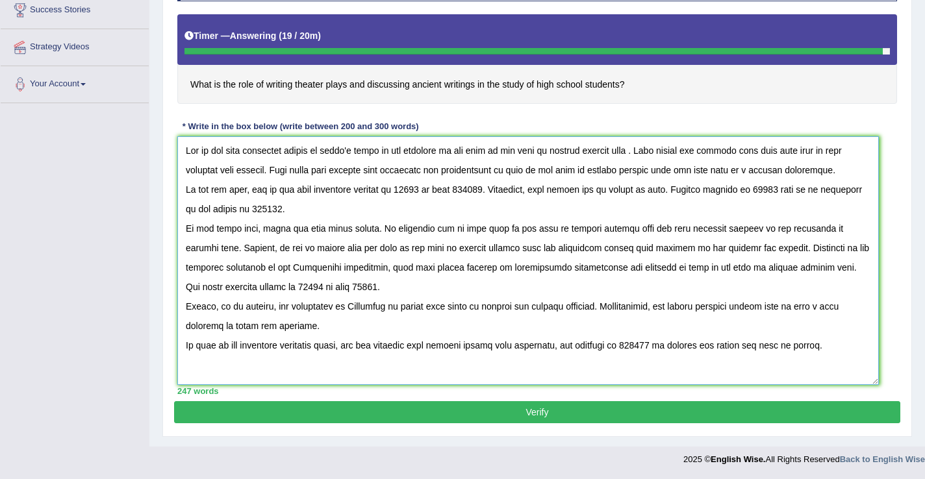
paste textarea "what is the role of writing theater play"
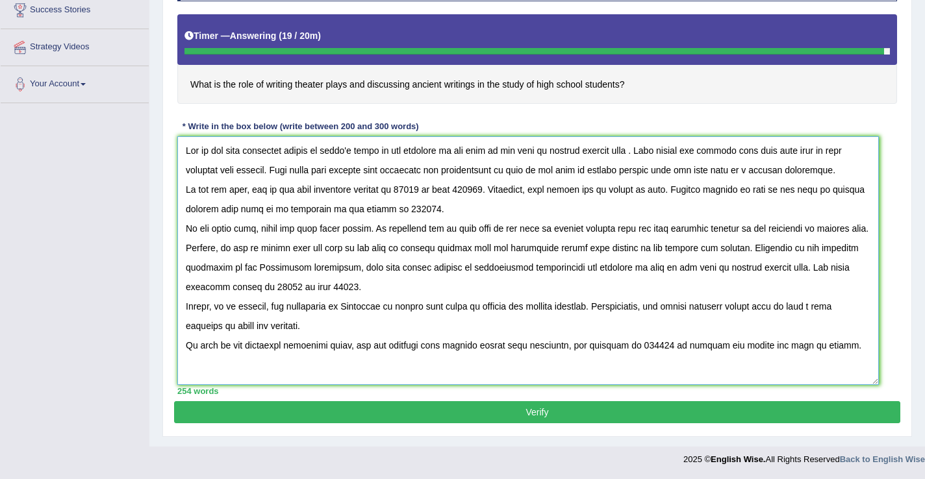
drag, startPoint x: 433, startPoint y: 189, endPoint x: 408, endPoint y: 189, distance: 24.7
click at [408, 189] on textarea at bounding box center [528, 260] width 702 height 249
paste textarea "what is the role of writing theater play"
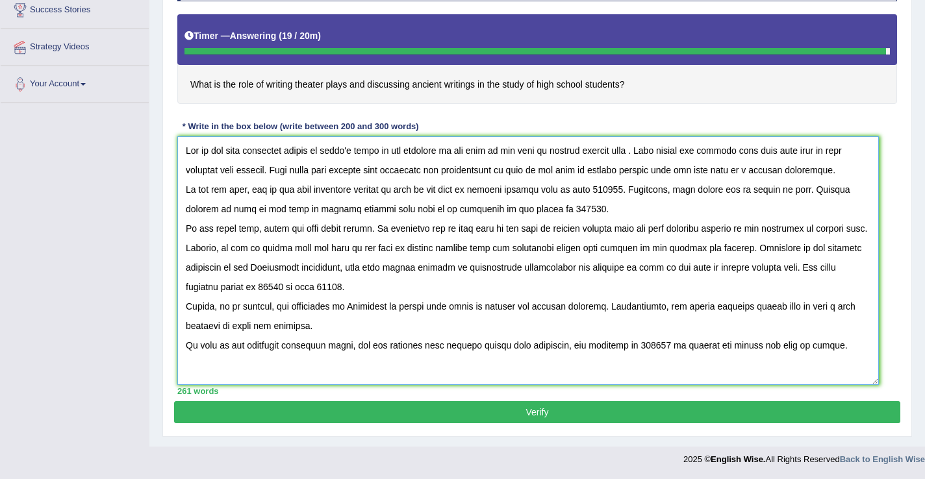
drag, startPoint x: 619, startPoint y: 192, endPoint x: 589, endPoint y: 192, distance: 29.9
click at [589, 192] on textarea at bounding box center [528, 260] width 702 height 249
drag, startPoint x: 288, startPoint y: 286, endPoint x: 265, endPoint y: 285, distance: 22.7
click at [265, 285] on textarea at bounding box center [528, 260] width 702 height 249
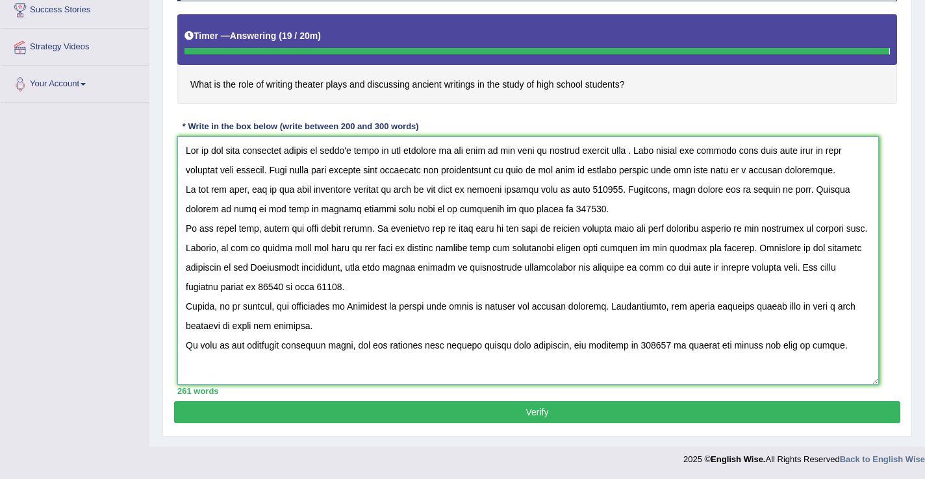
paste textarea "what is the role of writing theater play"
type textarea "One of the most important trends of [DATE] world is the encrease on how what is…"
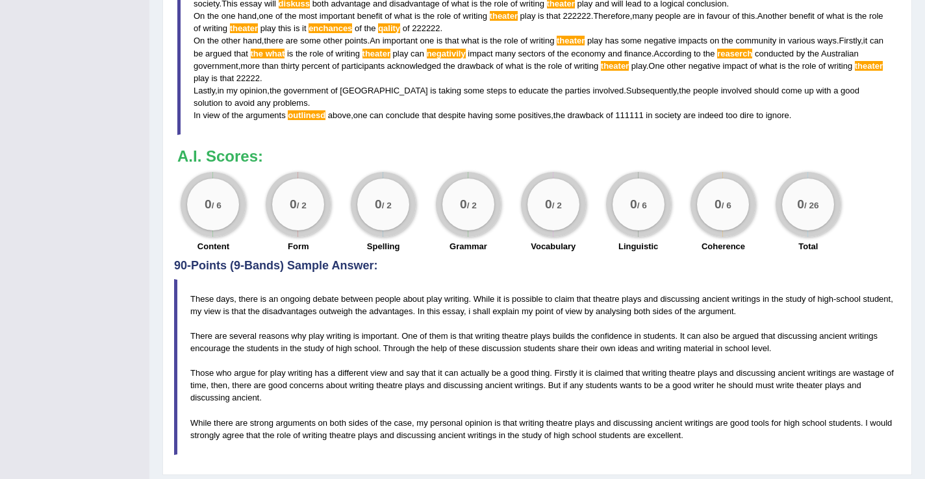
scroll to position [702, 0]
